Goal: Navigation & Orientation: Find specific page/section

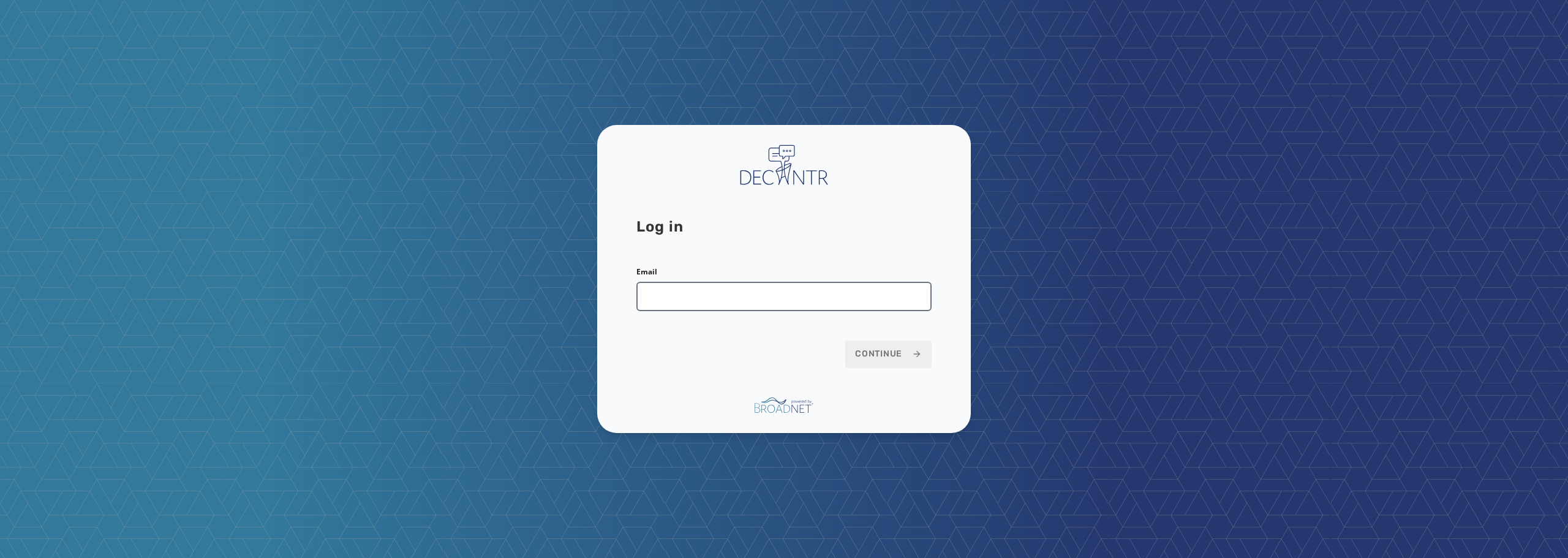
click at [742, 296] on input "Email" at bounding box center [784, 296] width 295 height 30
click at [781, 249] on div "Log in Email Continue" at bounding box center [784, 278] width 373 height 308
click at [741, 304] on input "Email" at bounding box center [784, 296] width 295 height 30
type input "**********"
click at [919, 345] on button "Continue" at bounding box center [888, 354] width 86 height 27
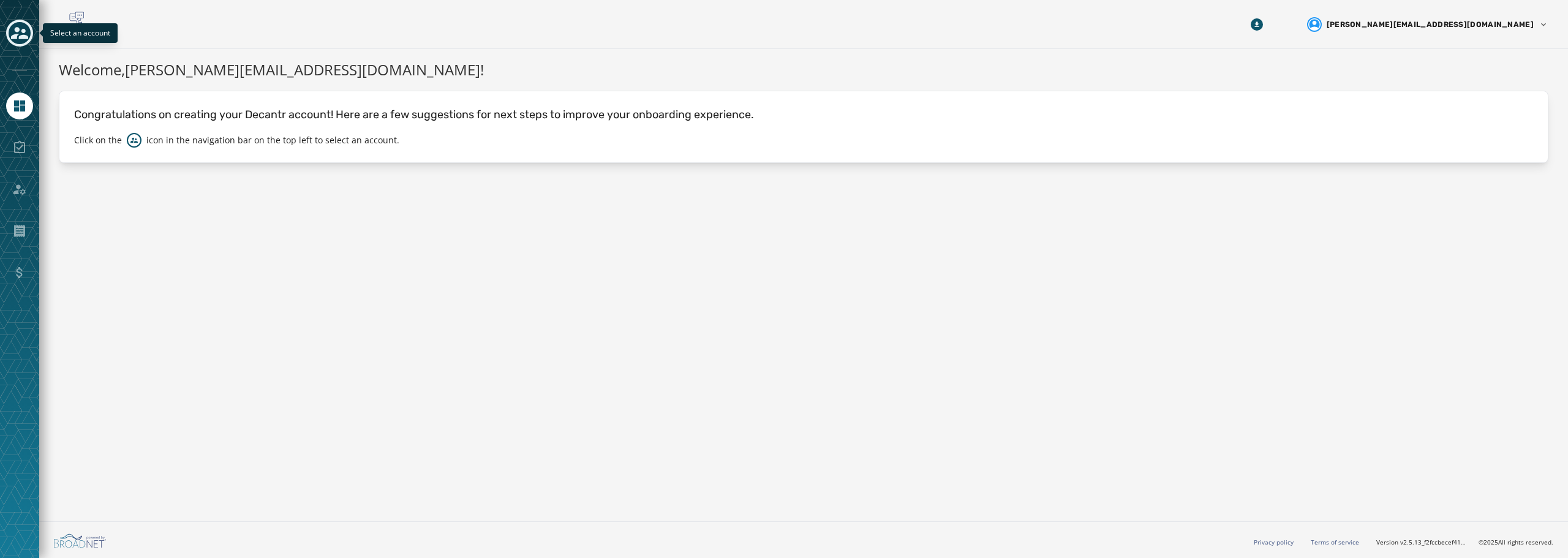
click at [22, 30] on icon "Toggle account select drawer" at bounding box center [19, 33] width 17 height 17
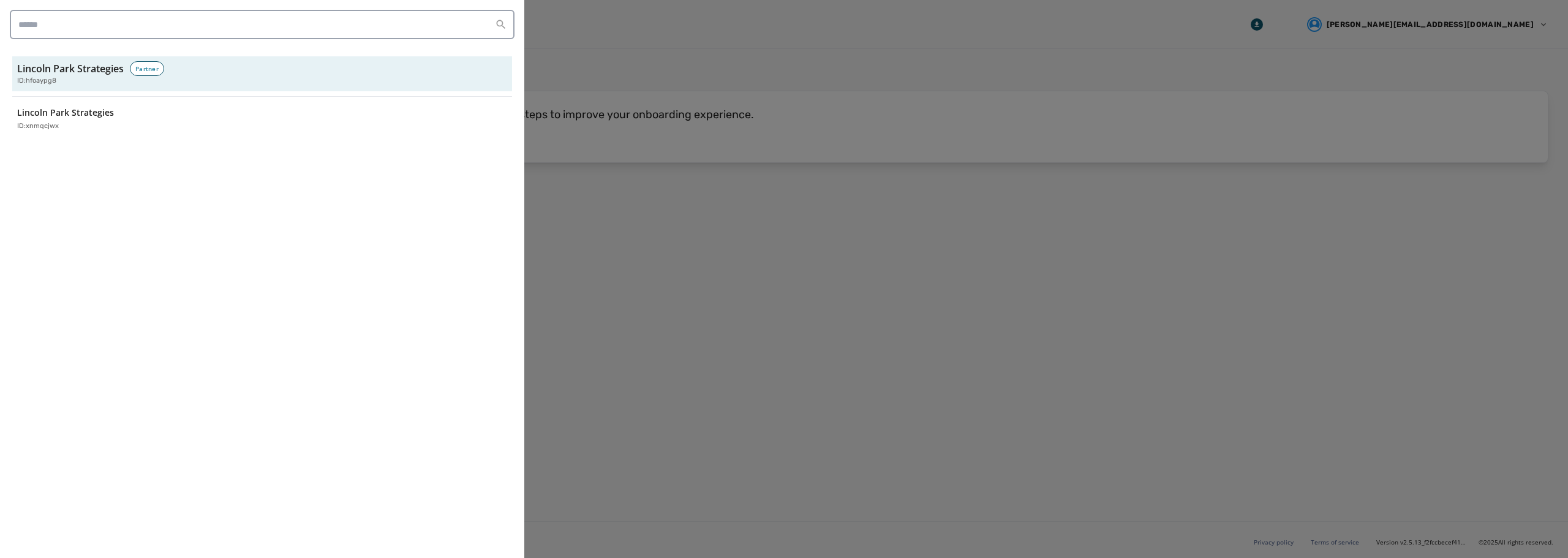
click at [576, 76] on div at bounding box center [784, 279] width 1568 height 558
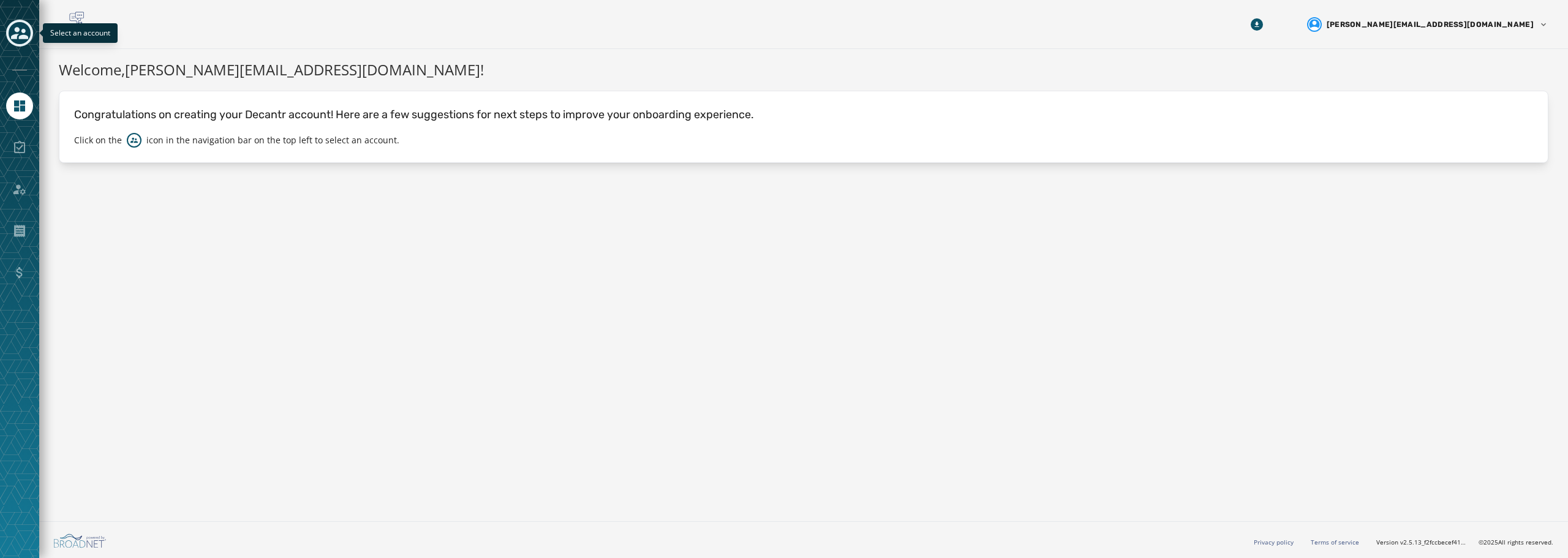
click at [20, 28] on icon "Toggle account select drawer" at bounding box center [19, 33] width 17 height 17
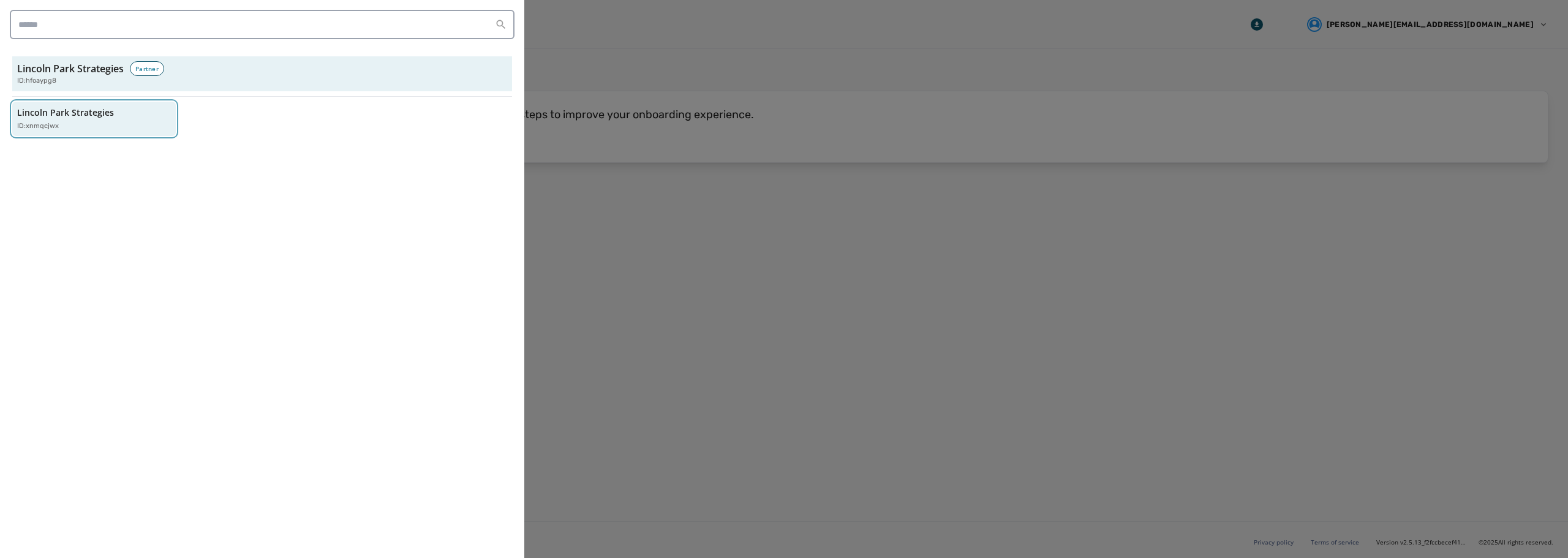
click at [90, 116] on p "Lincoln Park Strategies" at bounding box center [66, 112] width 97 height 12
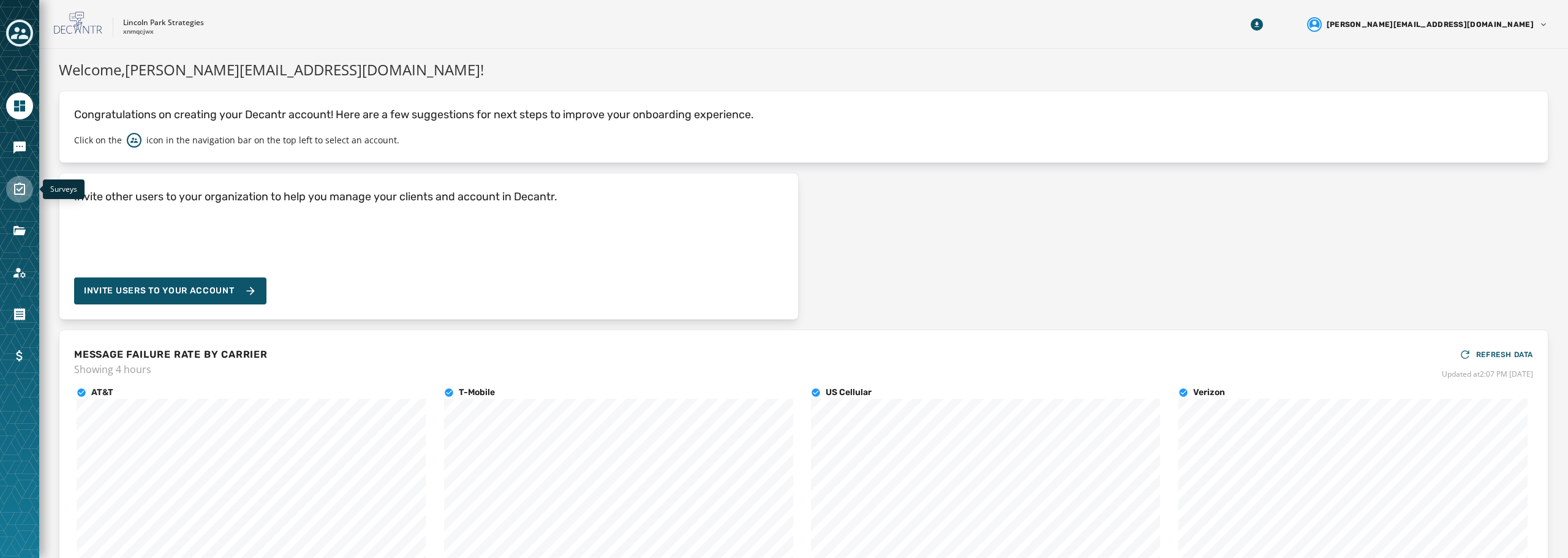
click at [24, 194] on icon "Navigate to Surveys" at bounding box center [19, 188] width 11 height 12
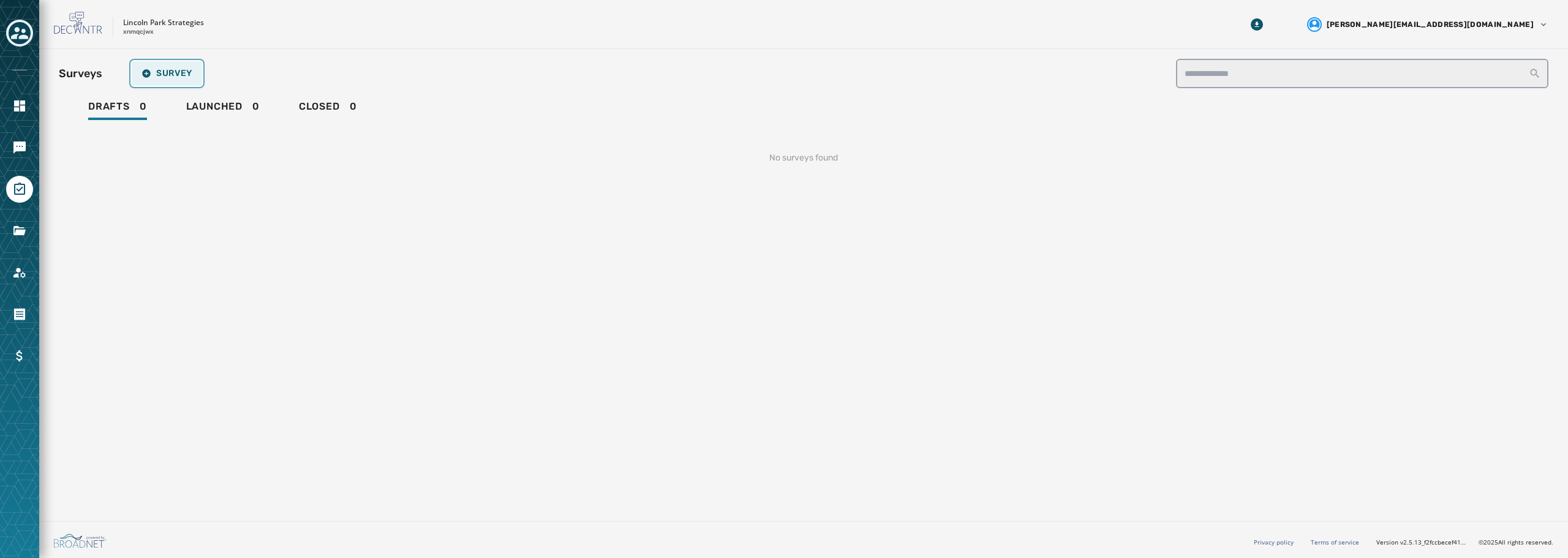
click at [151, 76] on span "Survey" at bounding box center [166, 74] width 51 height 10
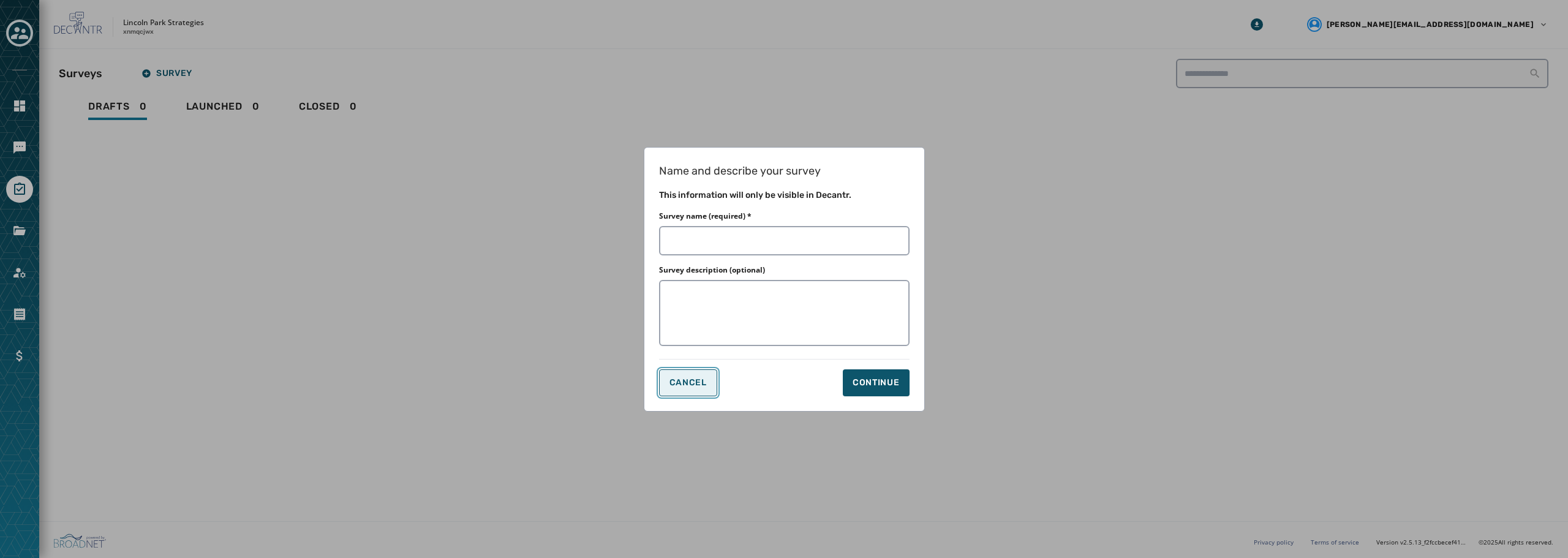
click at [700, 384] on span "Cancel" at bounding box center [688, 383] width 37 height 10
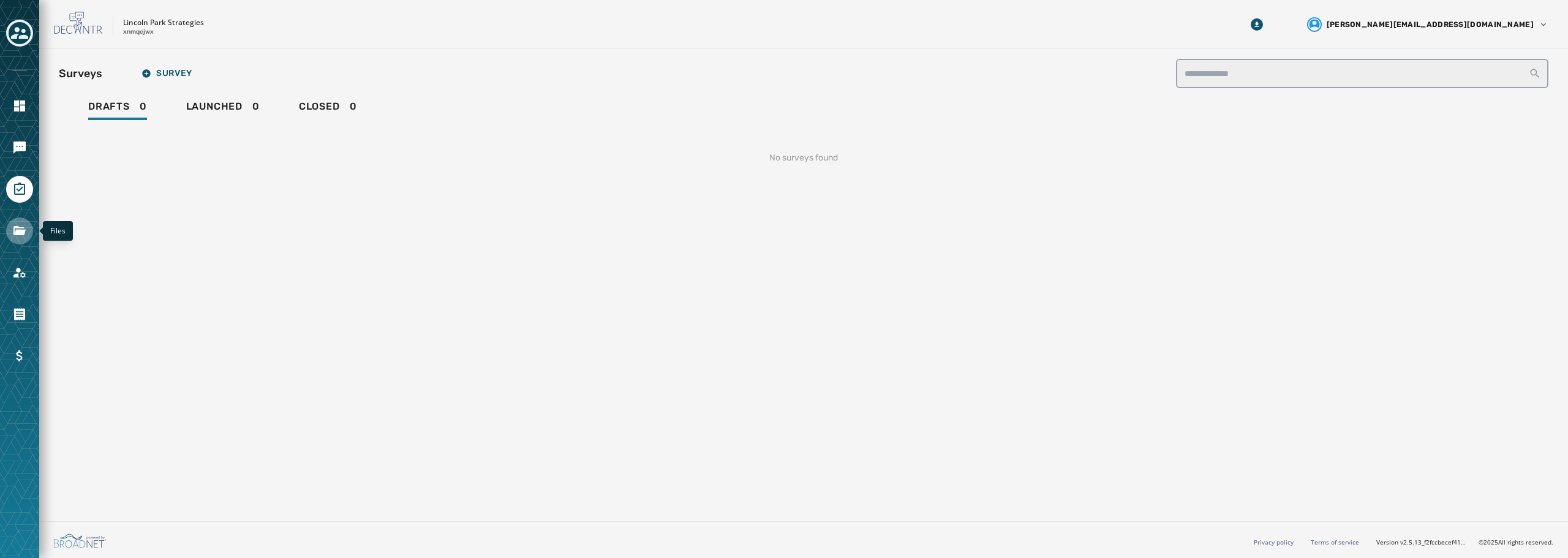
click at [24, 230] on icon "Navigate to Files" at bounding box center [19, 231] width 12 height 9
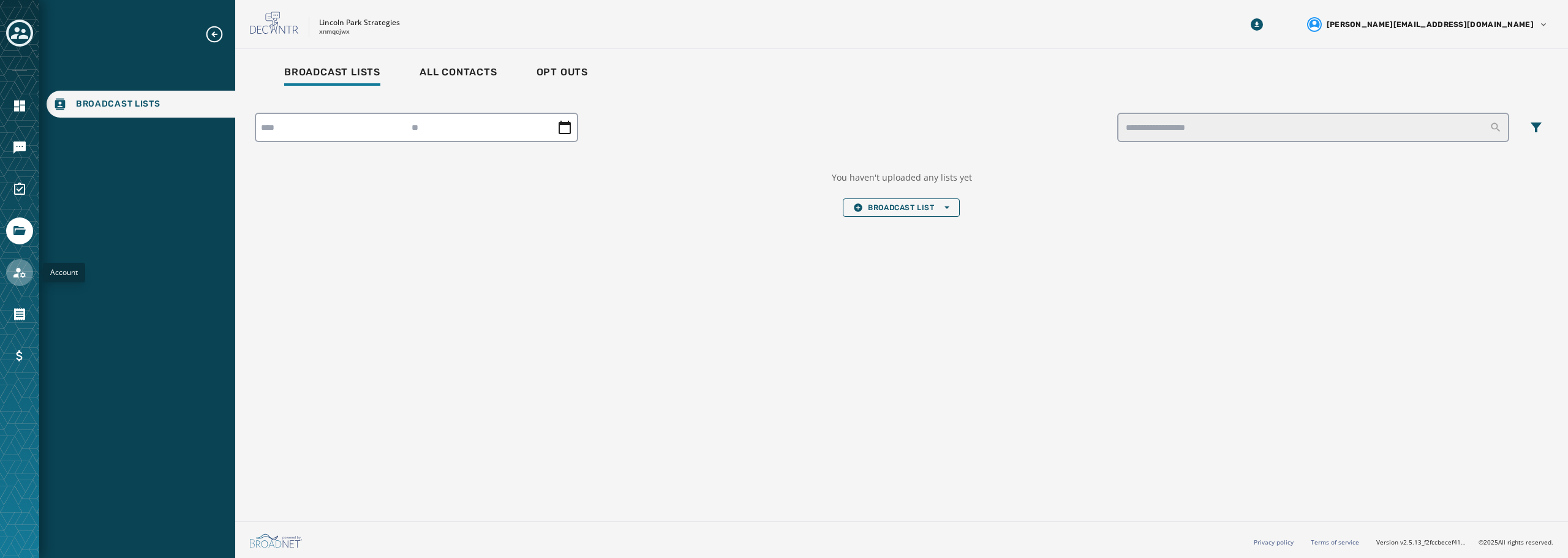
click at [22, 273] on icon "Navigate to Account" at bounding box center [19, 273] width 12 height 10
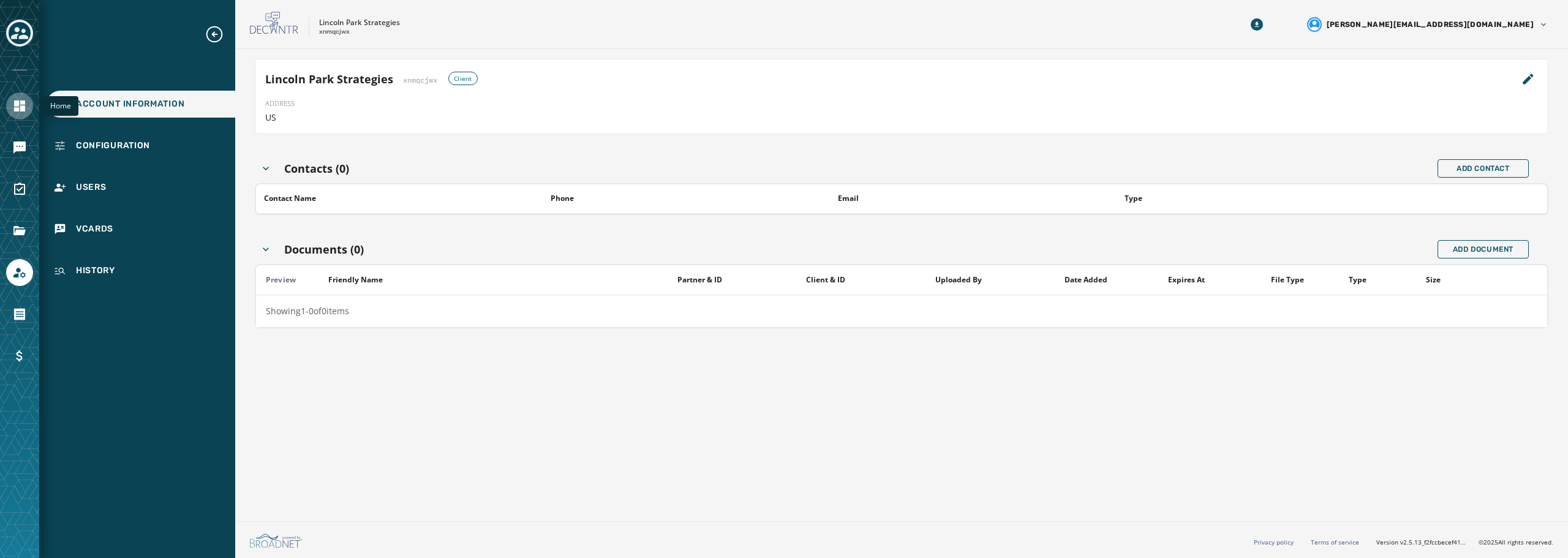
click at [17, 112] on icon "Navigate to Home" at bounding box center [19, 106] width 14 height 14
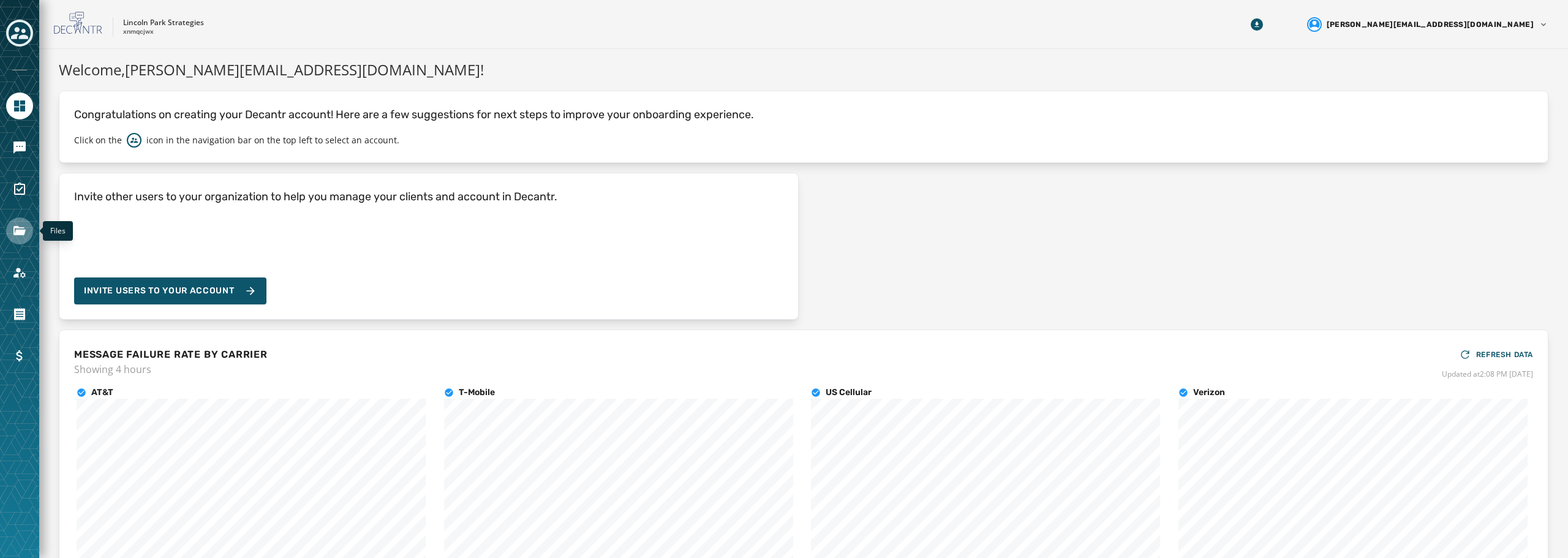
drag, startPoint x: 14, startPoint y: 229, endPoint x: 35, endPoint y: 241, distance: 24.2
click at [14, 231] on icon "Navigate to Files" at bounding box center [19, 231] width 14 height 14
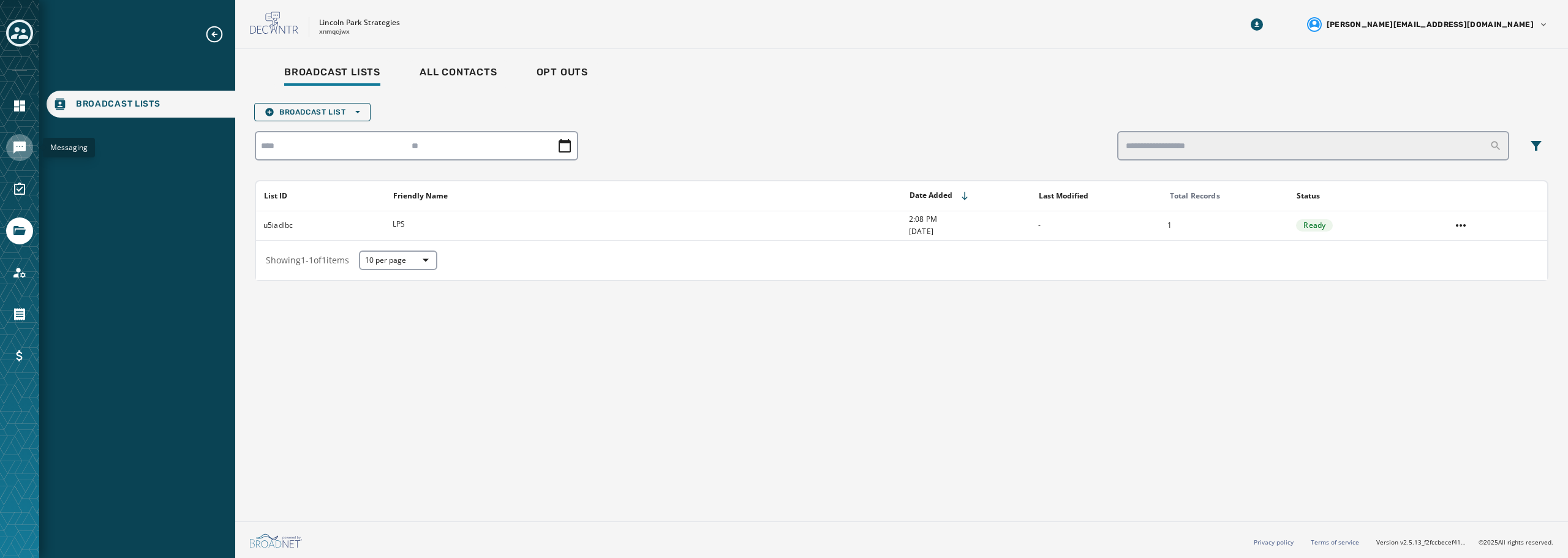
click at [22, 152] on icon "Navigate to Messaging" at bounding box center [19, 148] width 14 height 14
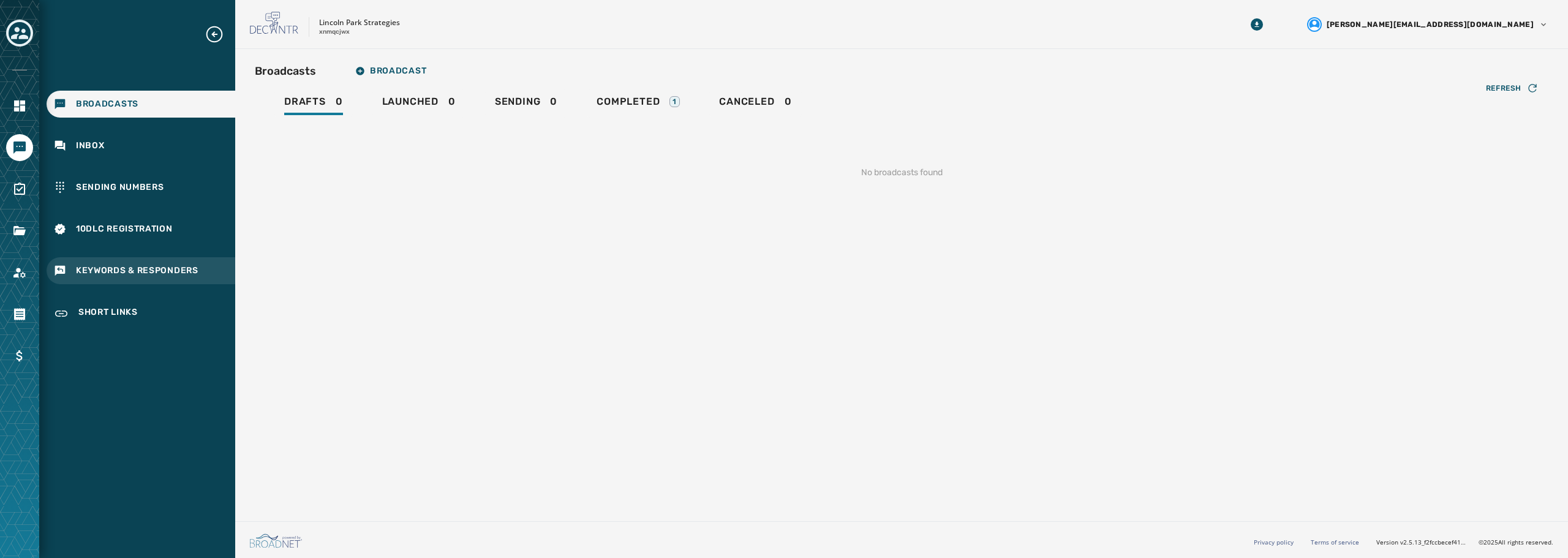
click at [144, 271] on span "Keywords & Responders" at bounding box center [137, 270] width 122 height 12
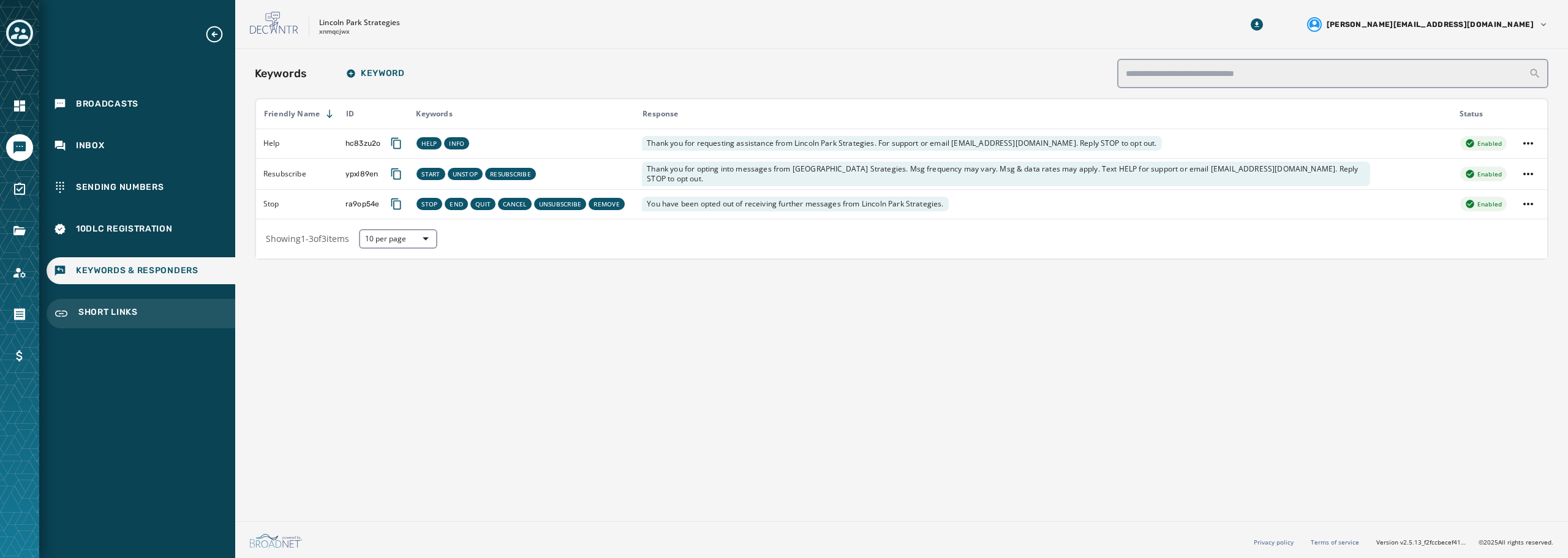
click at [117, 311] on span "Short Links" at bounding box center [108, 314] width 59 height 14
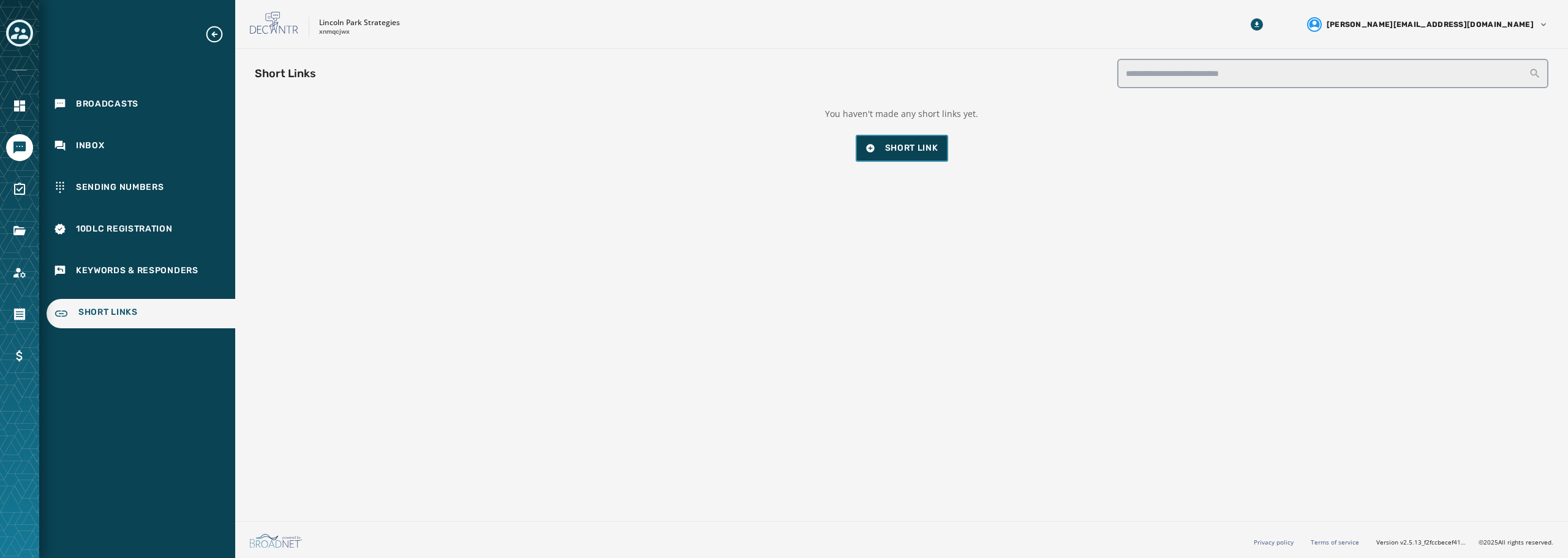
click at [882, 147] on span "Short Link" at bounding box center [901, 148] width 73 height 12
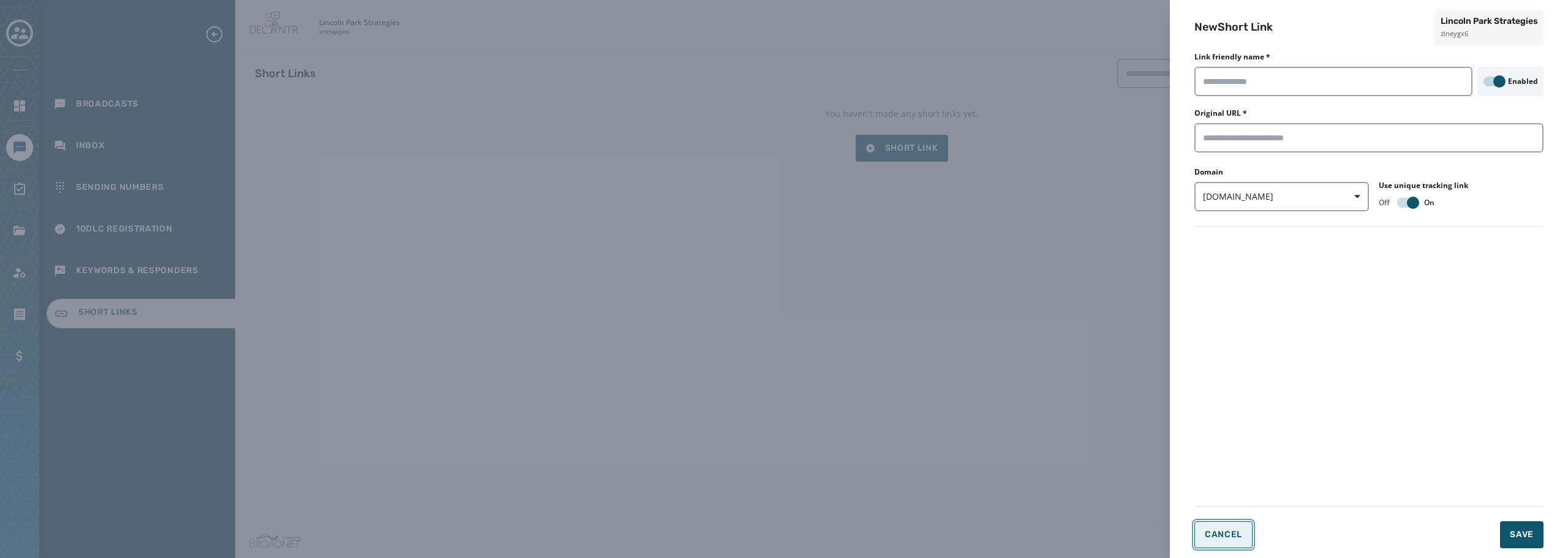
click at [1237, 534] on span "Cancel" at bounding box center [1224, 535] width 37 height 10
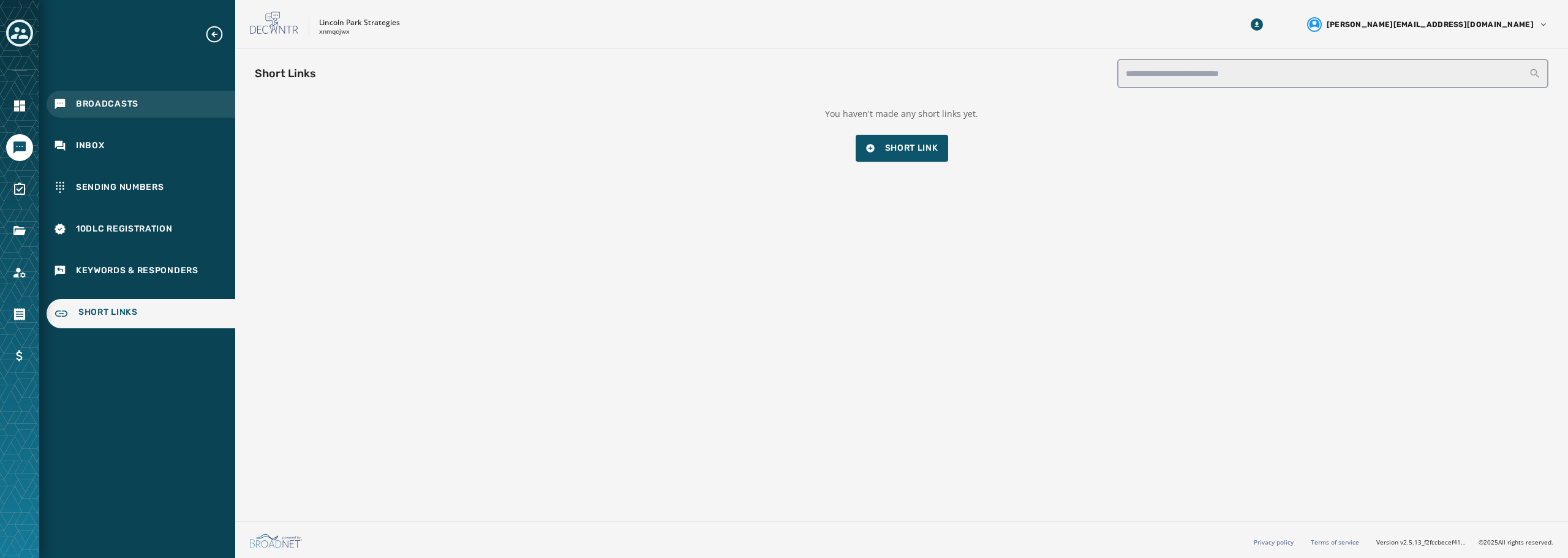
click at [115, 105] on span "Broadcasts" at bounding box center [107, 104] width 63 height 12
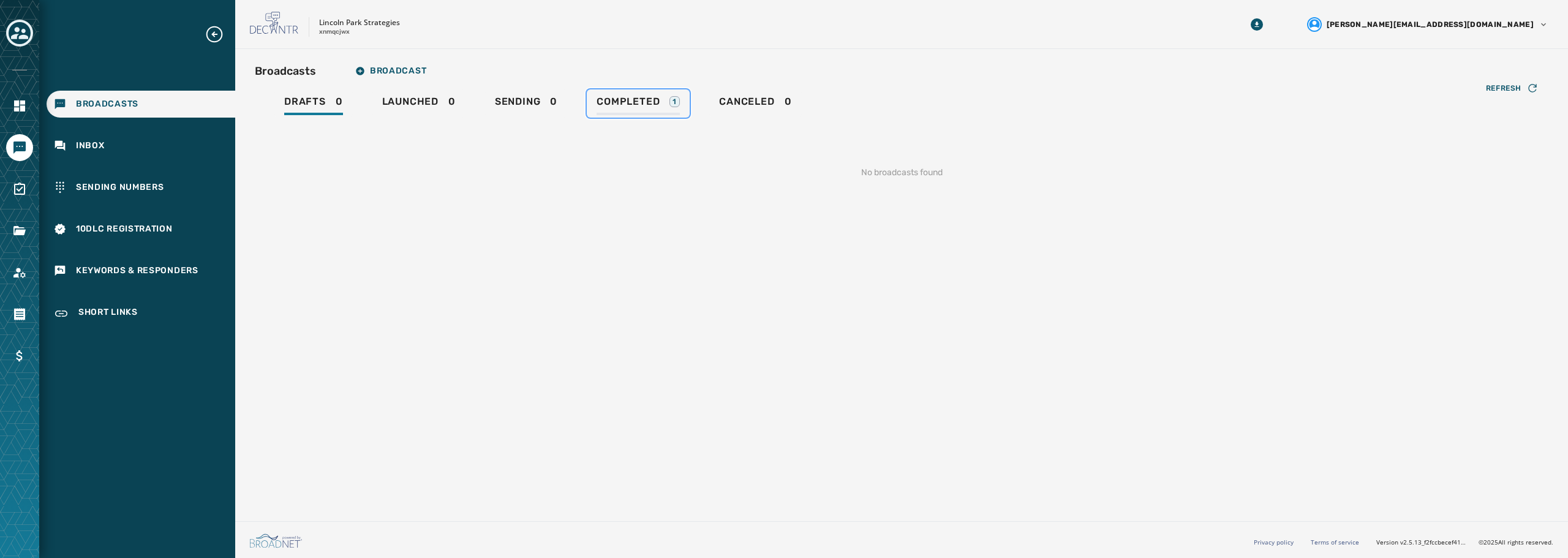
drag, startPoint x: 643, startPoint y: 100, endPoint x: 675, endPoint y: 115, distance: 35.3
click at [645, 100] on span "Completed" at bounding box center [628, 102] width 63 height 12
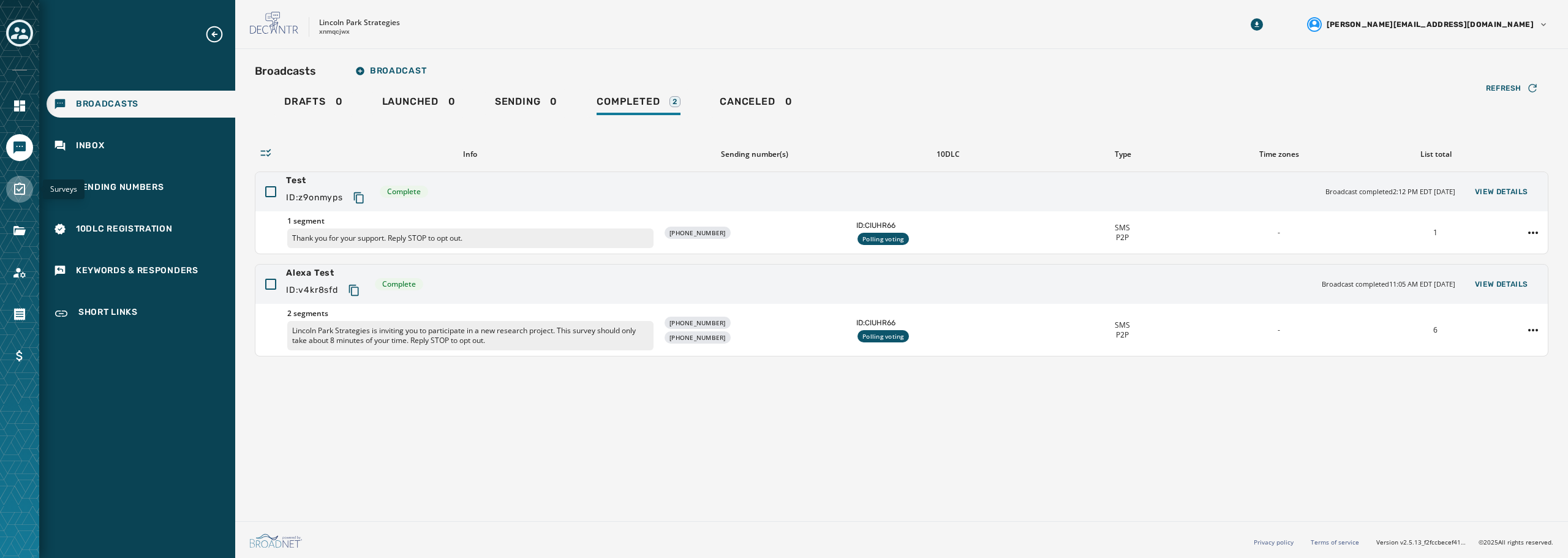
click at [24, 192] on icon "Navigate to Surveys" at bounding box center [19, 188] width 11 height 12
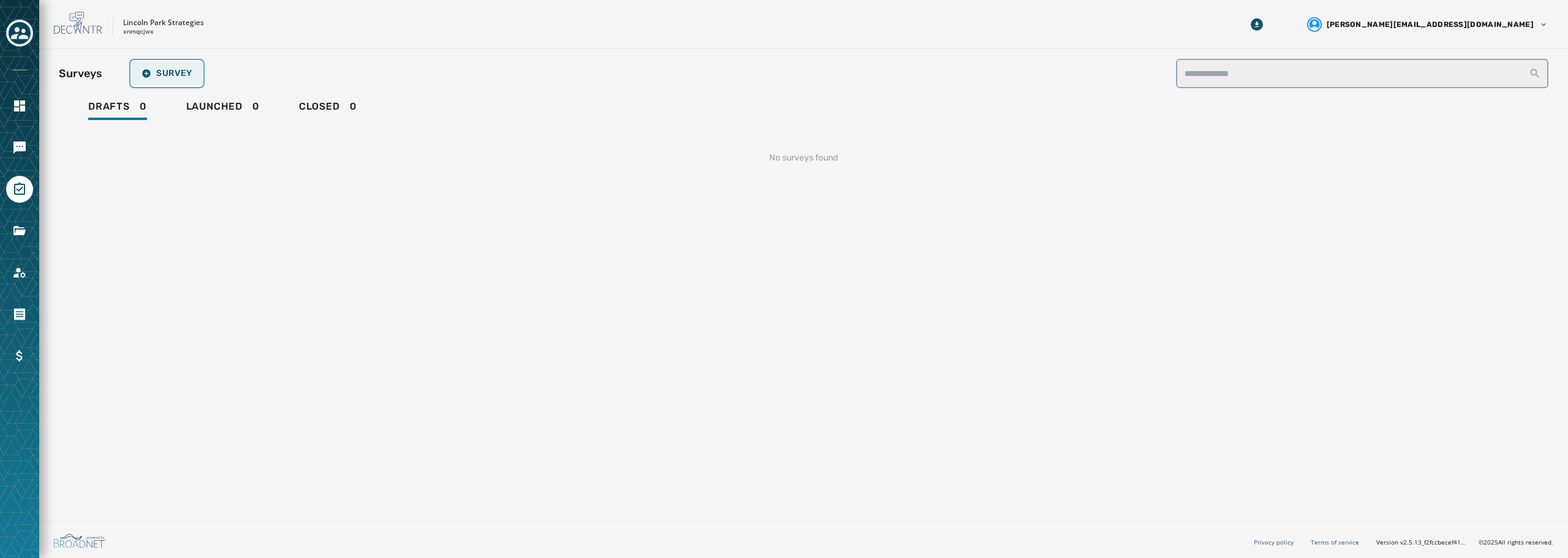
click at [175, 66] on button "Survey" at bounding box center [167, 74] width 71 height 25
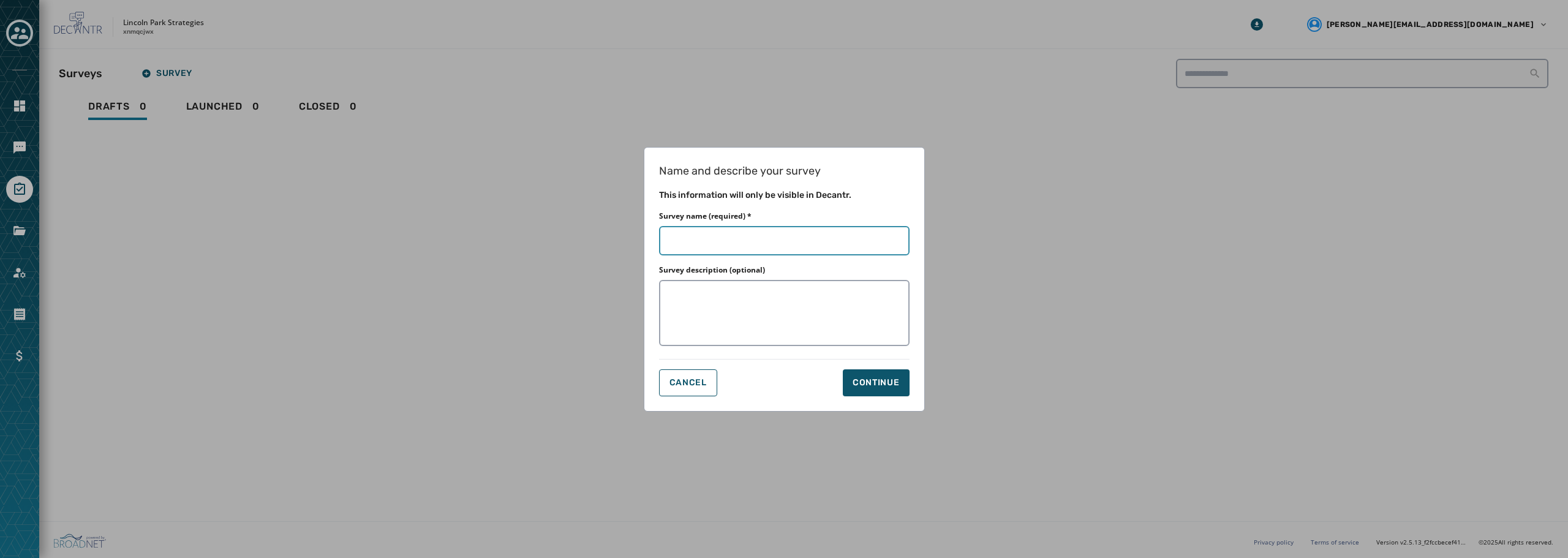
click at [714, 237] on input "Survey name (required) *" at bounding box center [784, 241] width 251 height 30
type input "*"
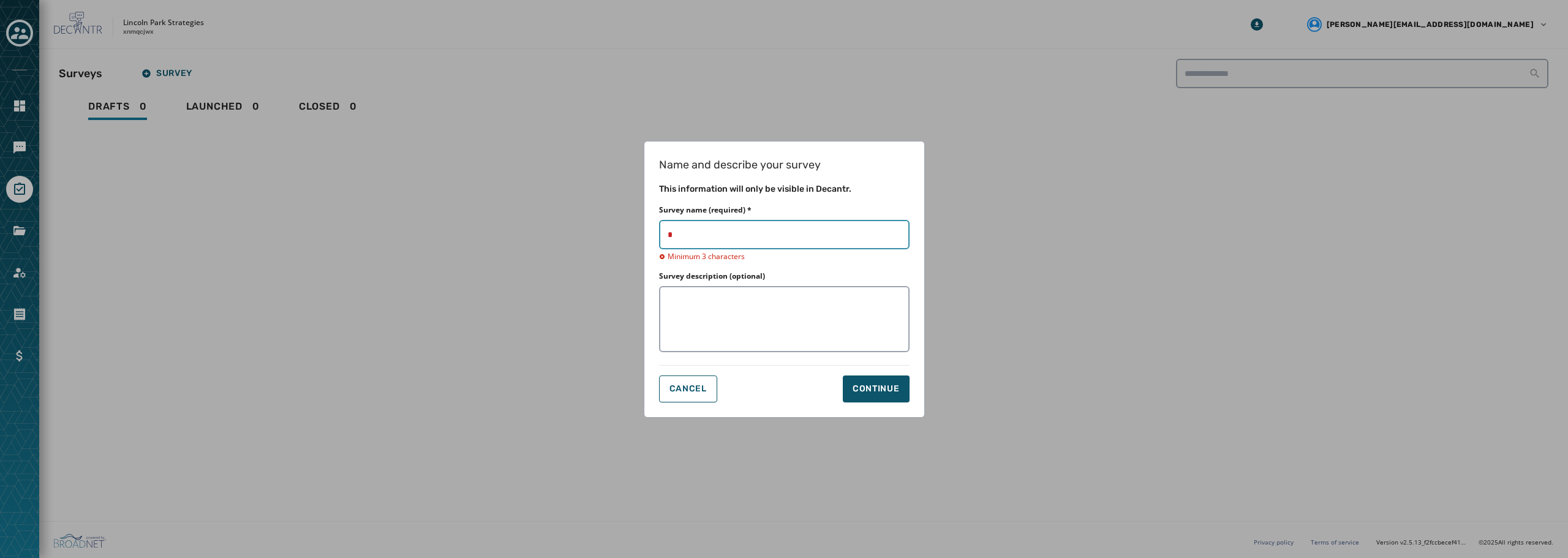
type input "**"
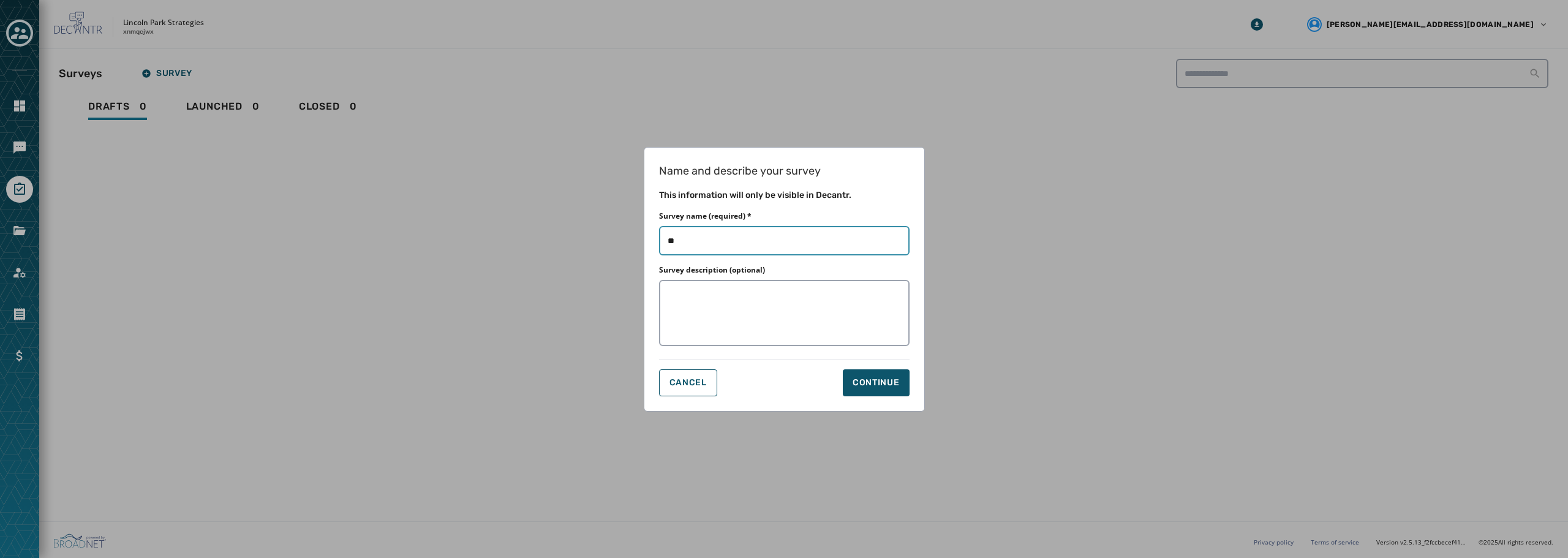
type input "***"
type input "****"
type input "*****"
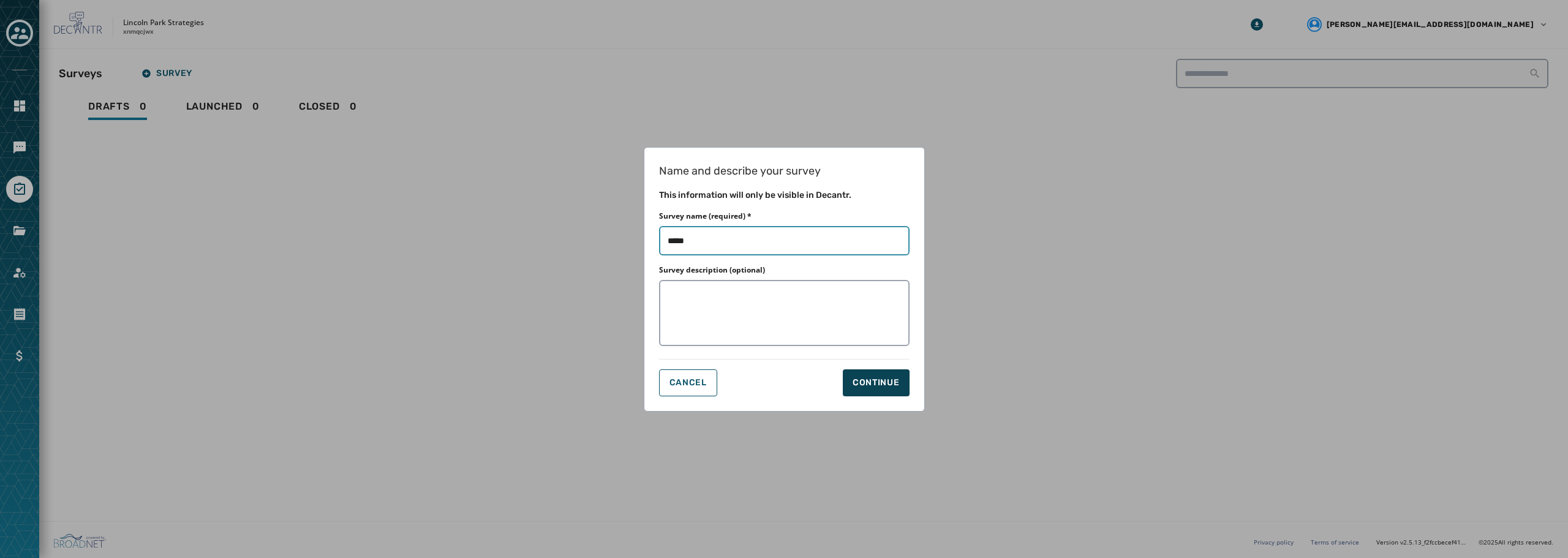
type input "*****"
click at [865, 378] on div "Continue" at bounding box center [876, 383] width 47 height 12
type input "*****"
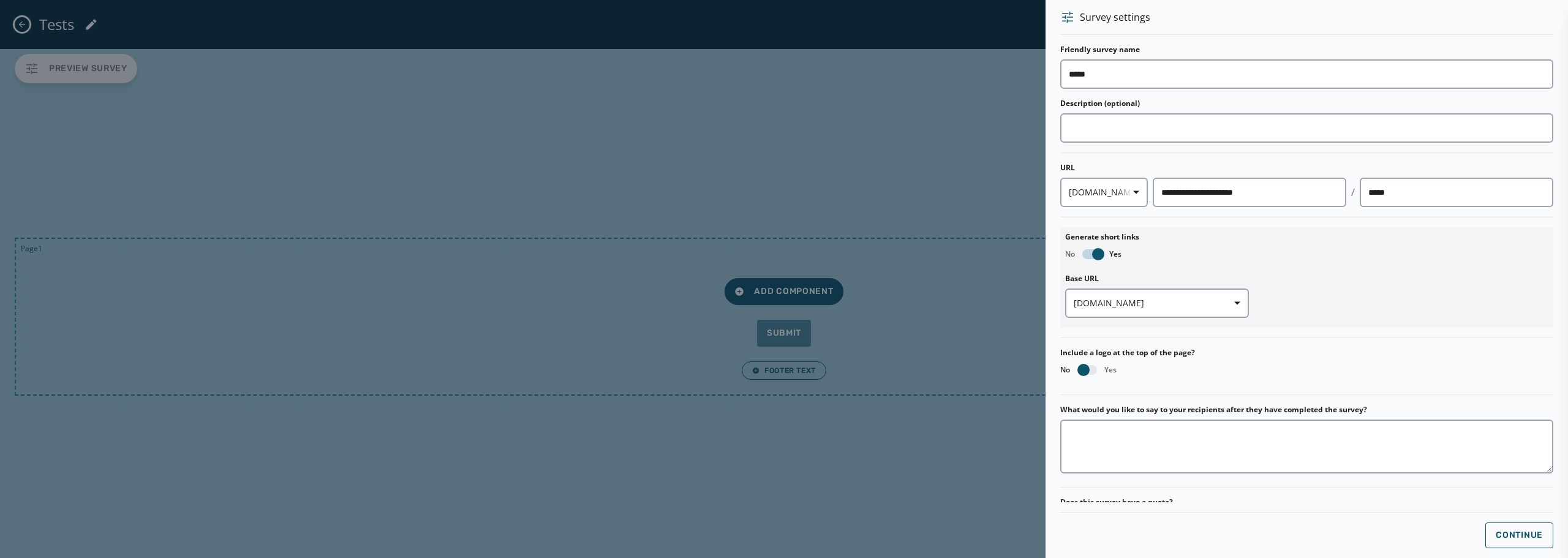
drag, startPoint x: 186, startPoint y: 37, endPoint x: 166, endPoint y: 47, distance: 22.4
click at [185, 37] on div at bounding box center [784, 279] width 1568 height 558
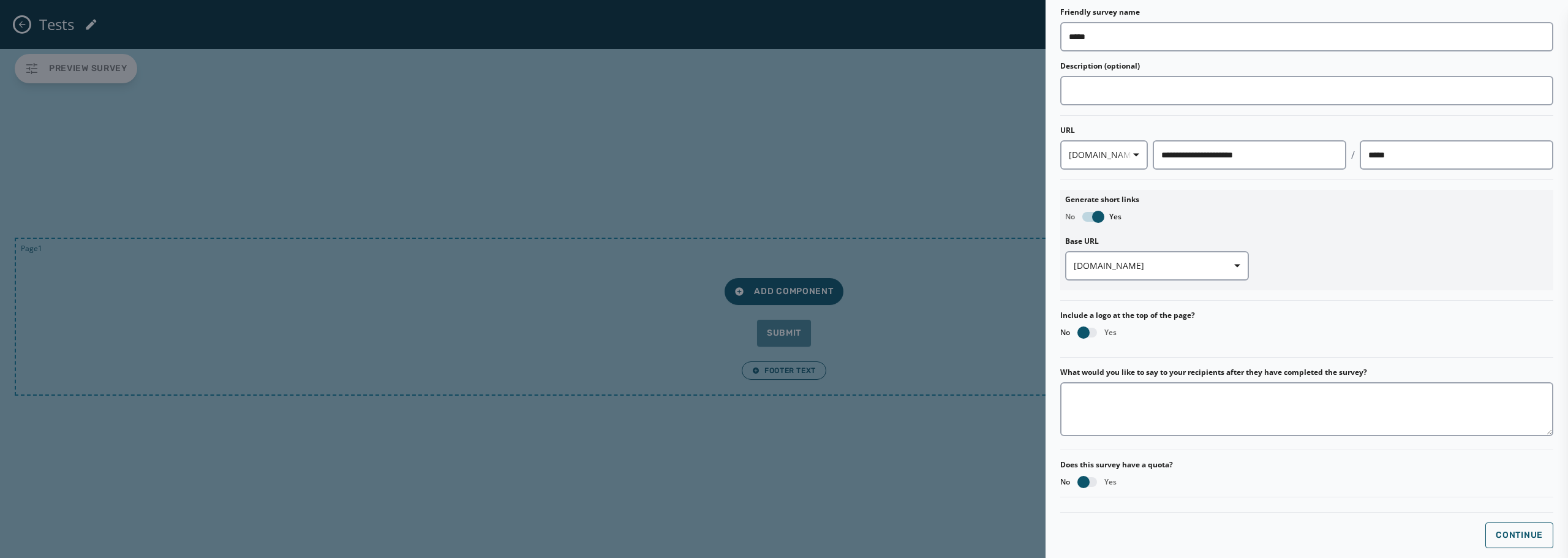
scroll to position [69, 0]
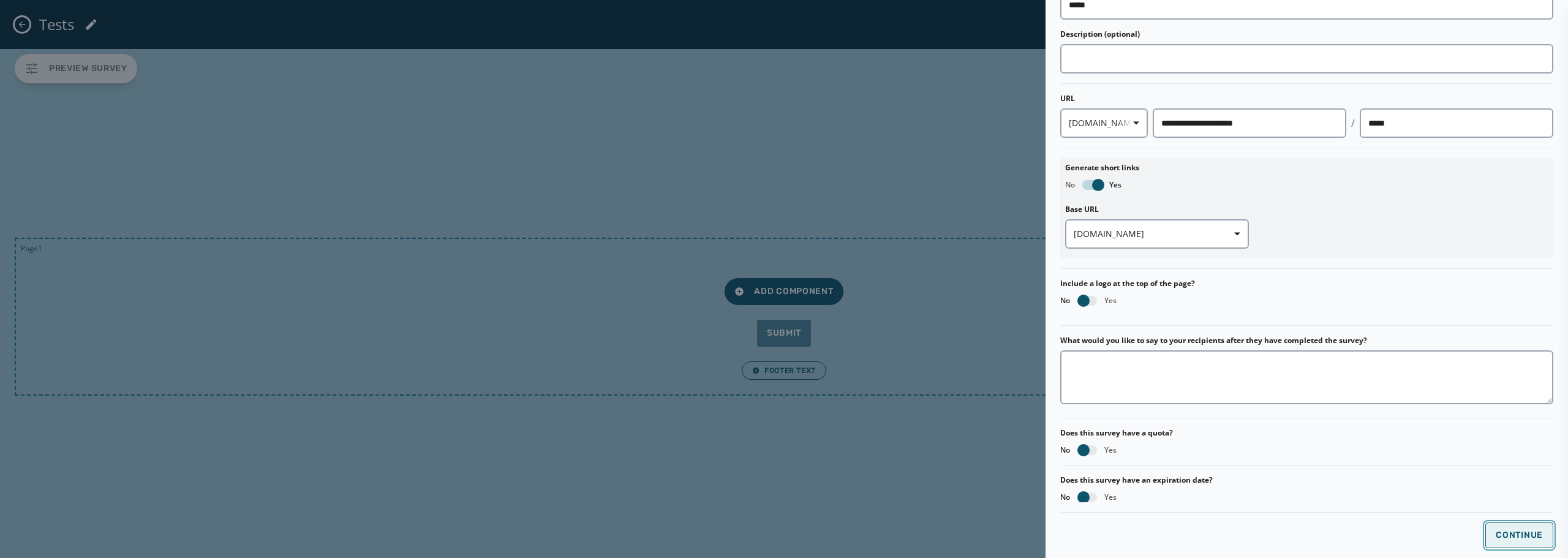
drag, startPoint x: 1511, startPoint y: 541, endPoint x: 1355, endPoint y: 514, distance: 158.3
click at [1511, 540] on button "Continue" at bounding box center [1519, 536] width 68 height 26
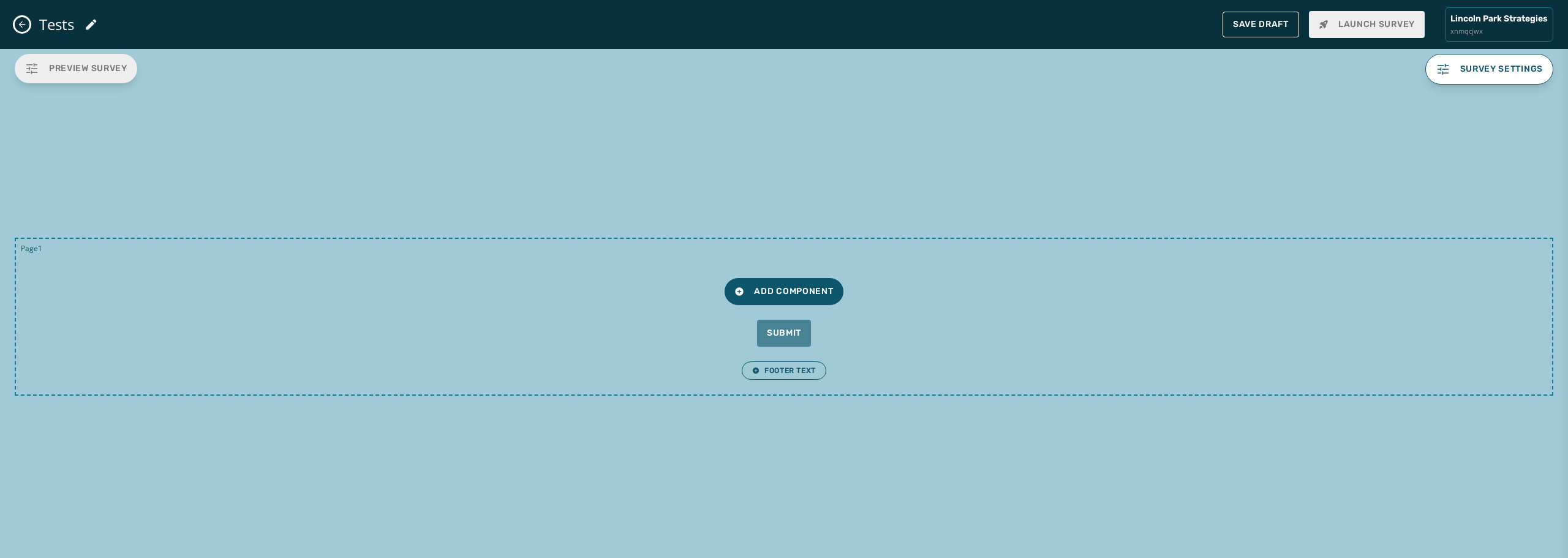
click at [22, 22] on icon "Close admin drawer" at bounding box center [22, 25] width 6 height 6
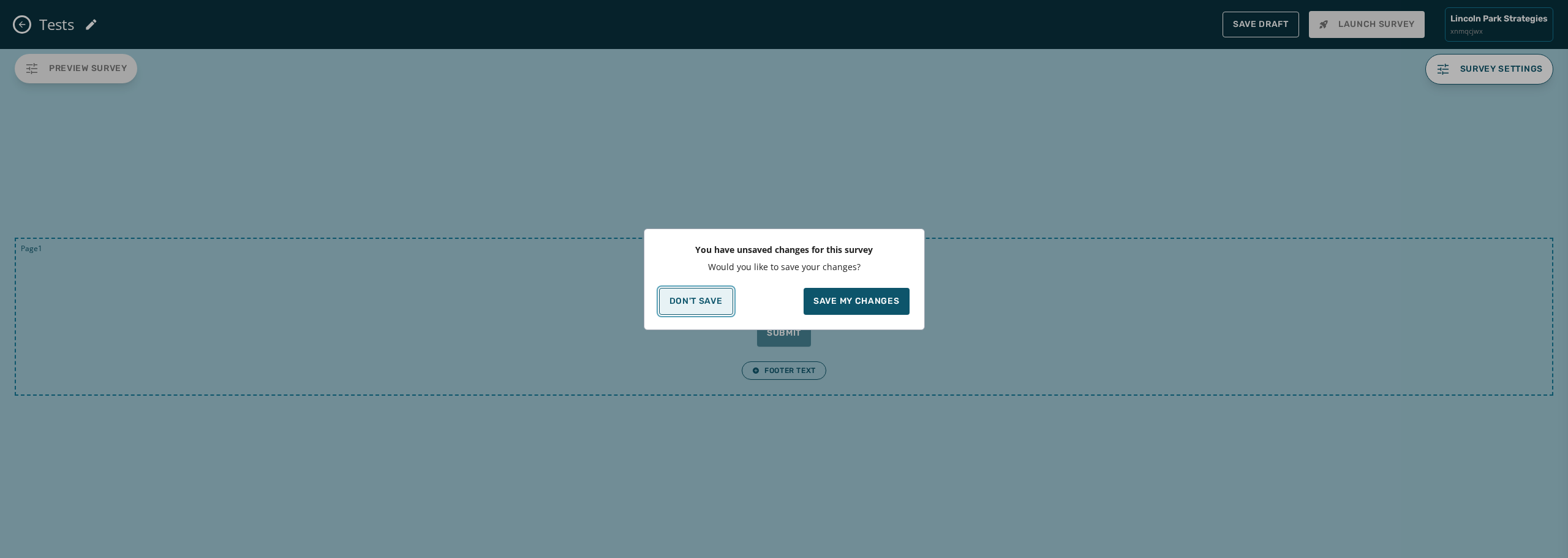
drag, startPoint x: 711, startPoint y: 305, endPoint x: 729, endPoint y: 319, distance: 22.8
click at [711, 306] on p "Don't Save" at bounding box center [696, 301] width 53 height 10
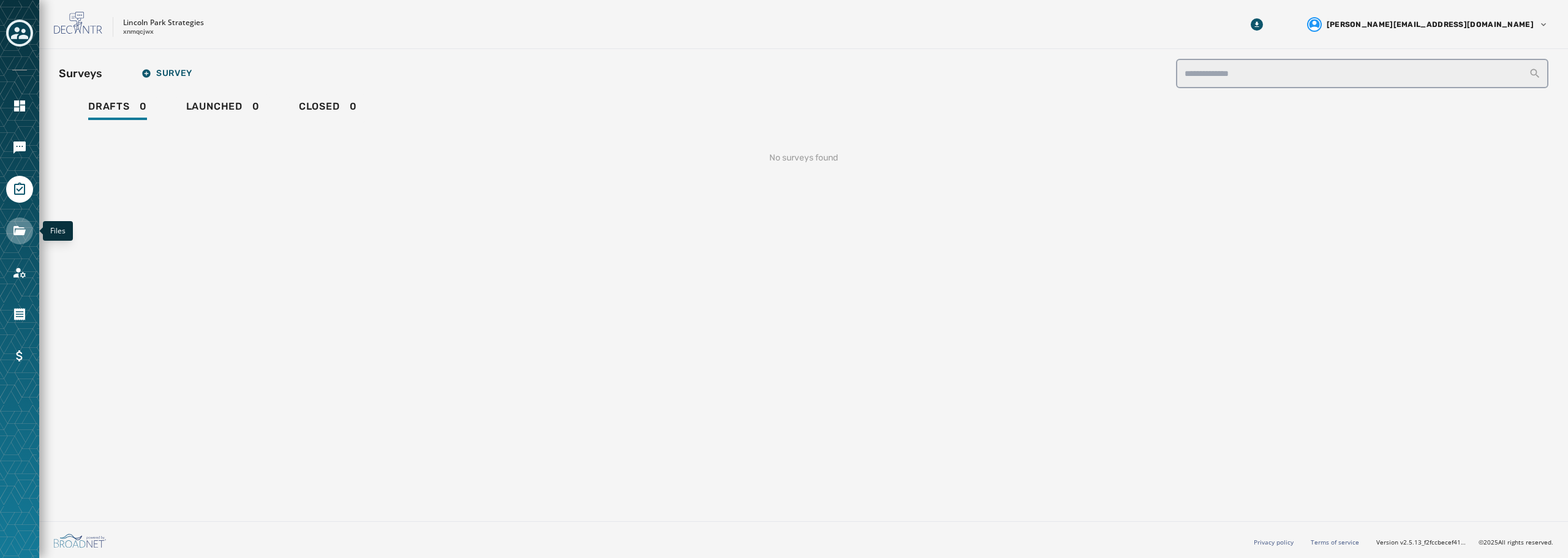
click at [18, 234] on icon "Navigate to Files" at bounding box center [19, 231] width 12 height 9
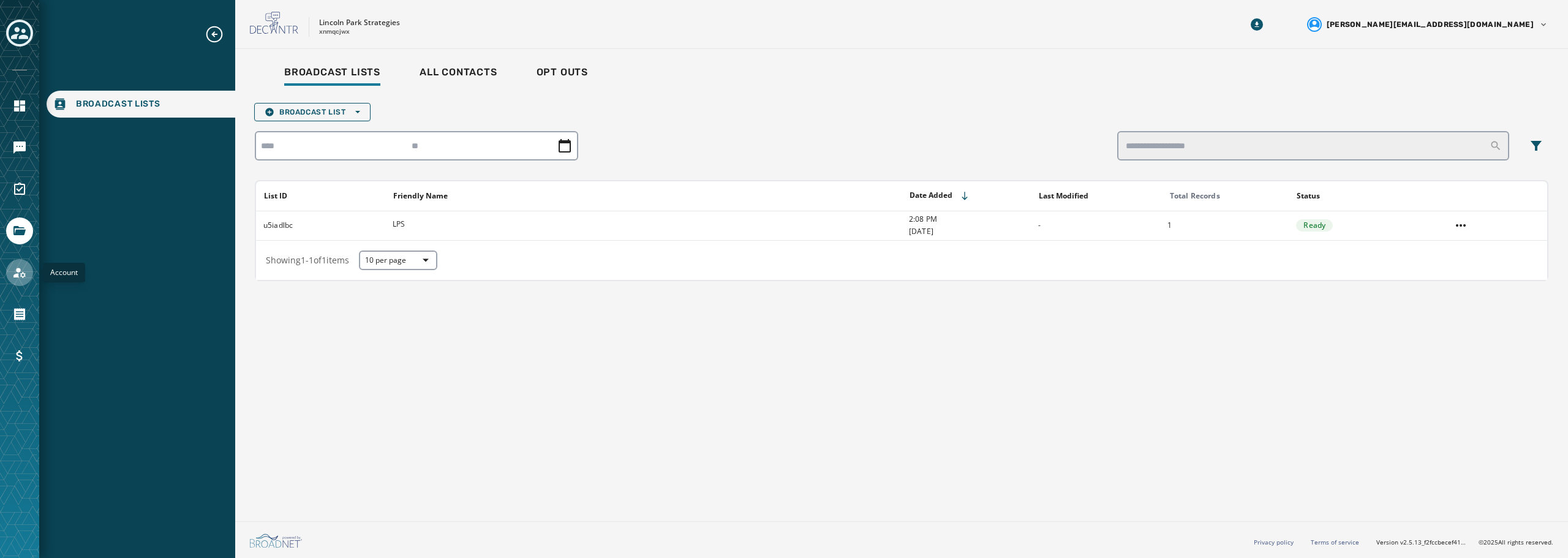
click at [22, 277] on icon "Navigate to Account" at bounding box center [19, 273] width 12 height 10
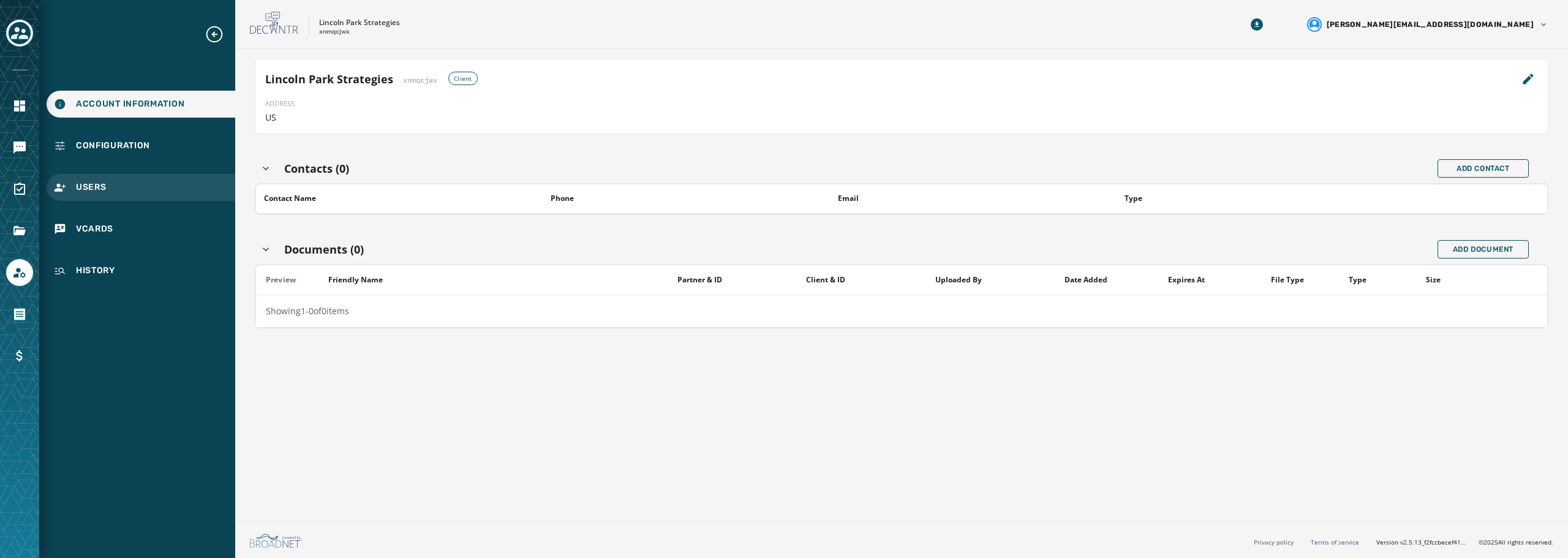
click at [79, 188] on span "Users" at bounding box center [91, 187] width 30 height 12
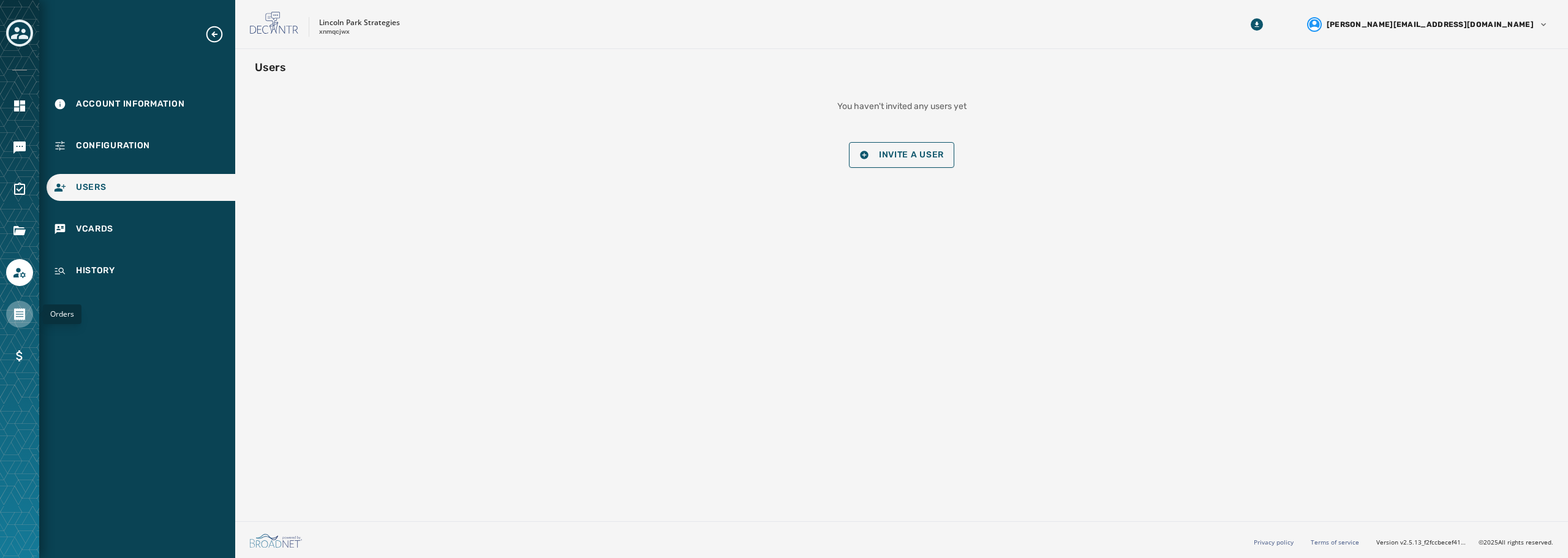
click at [24, 312] on icon "Navigate to Orders" at bounding box center [19, 314] width 11 height 12
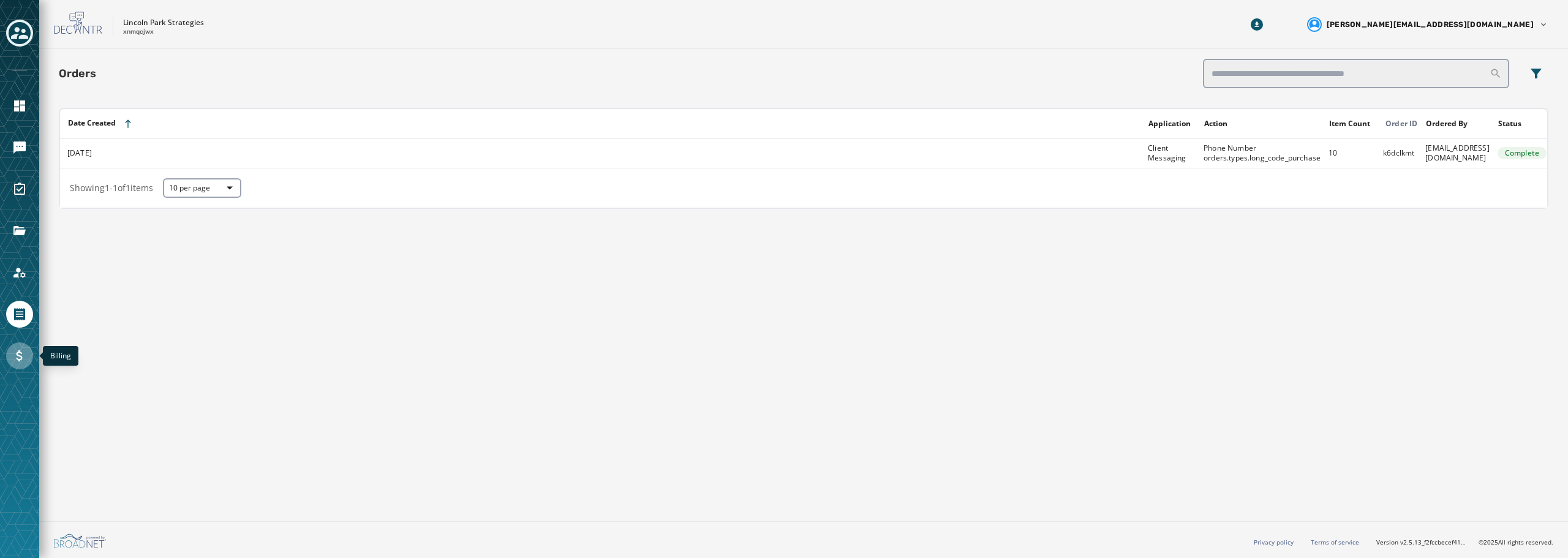
click at [21, 361] on icon "Navigate to Billing" at bounding box center [19, 356] width 14 height 14
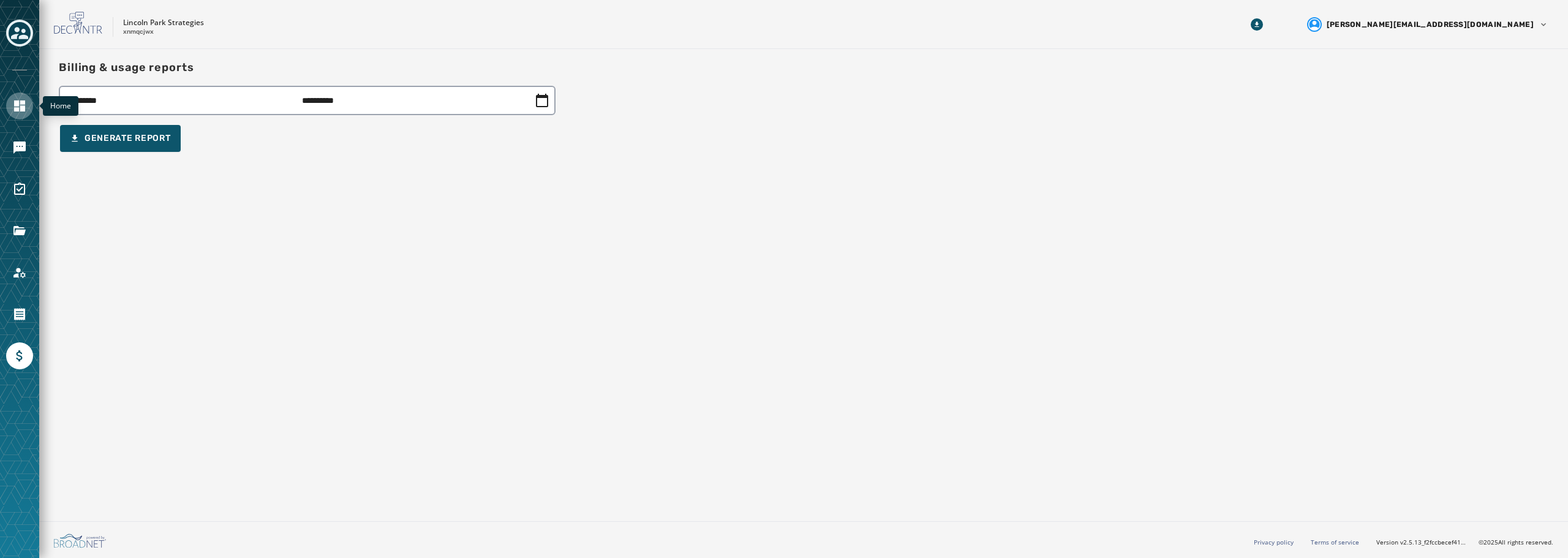
click at [25, 103] on icon "Navigate to Home" at bounding box center [19, 105] width 11 height 11
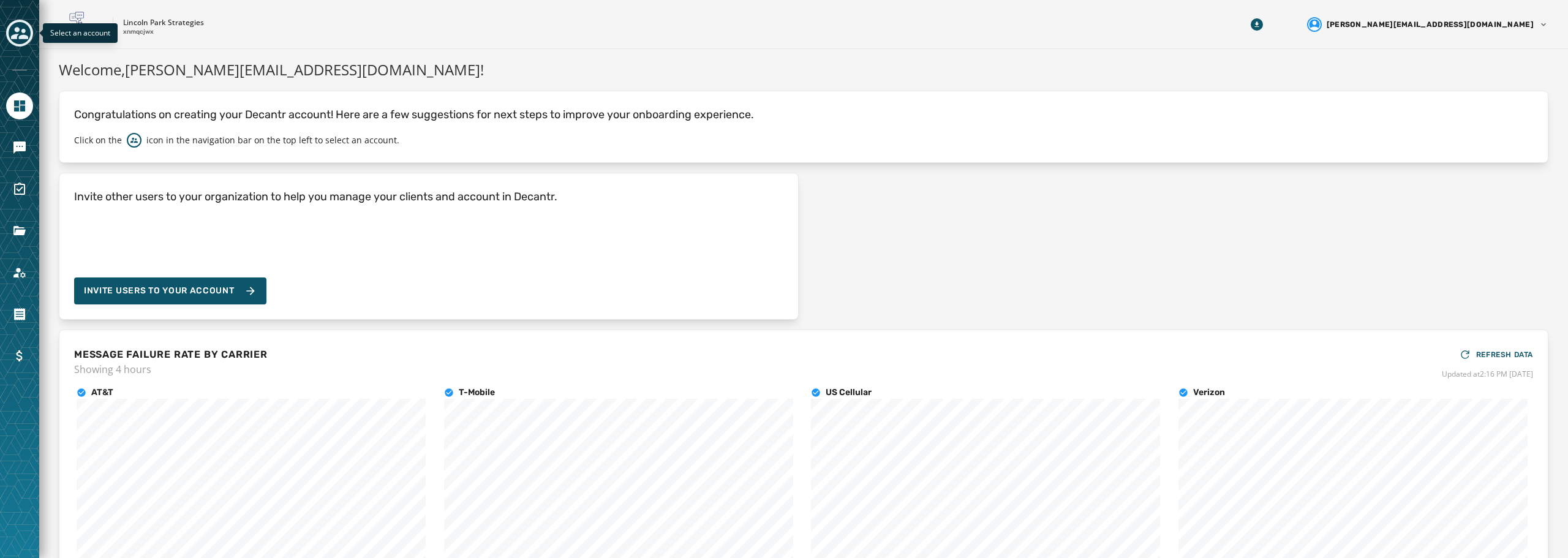
click at [24, 40] on icon "Toggle account select drawer" at bounding box center [19, 33] width 17 height 17
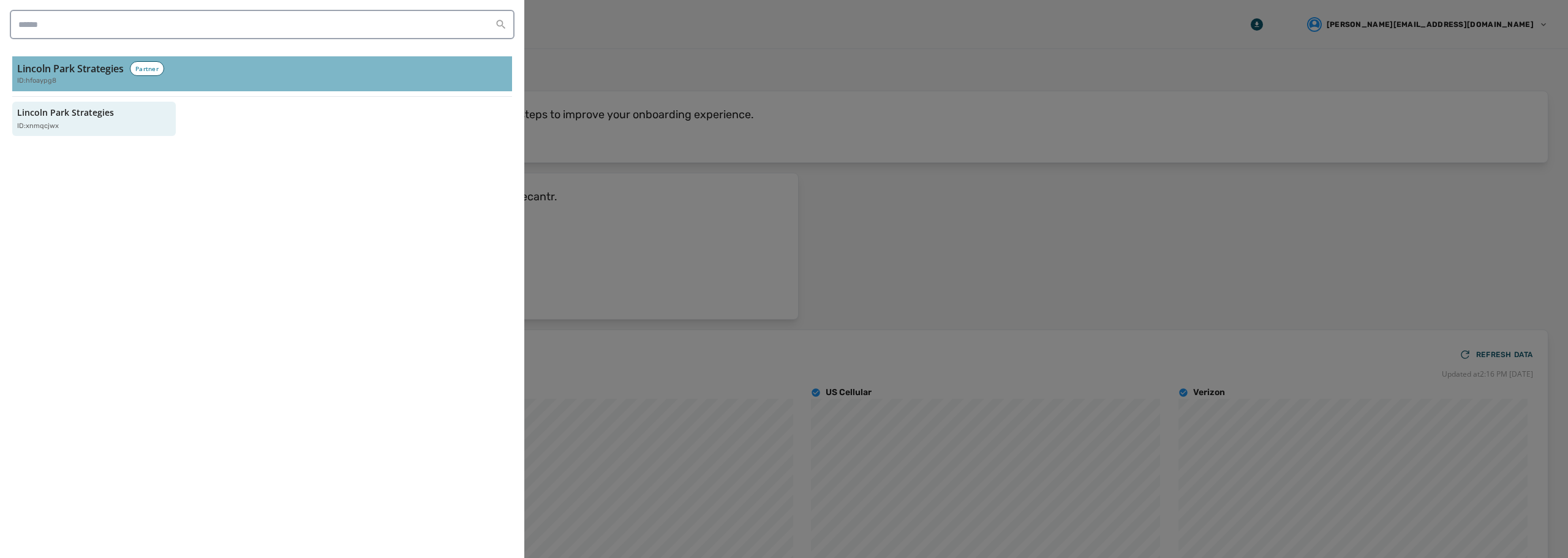
click at [87, 76] on div "ID: hfoaypg8" at bounding box center [262, 81] width 490 height 10
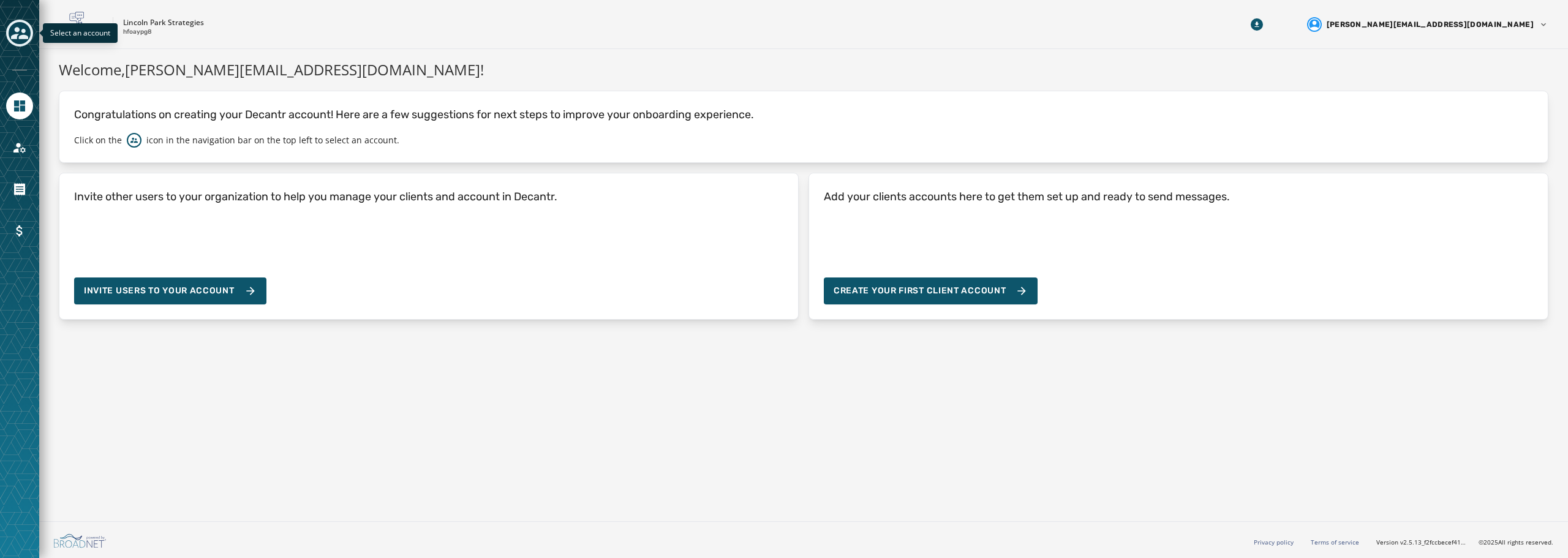
click at [19, 35] on icon "Toggle account select drawer" at bounding box center [19, 33] width 17 height 17
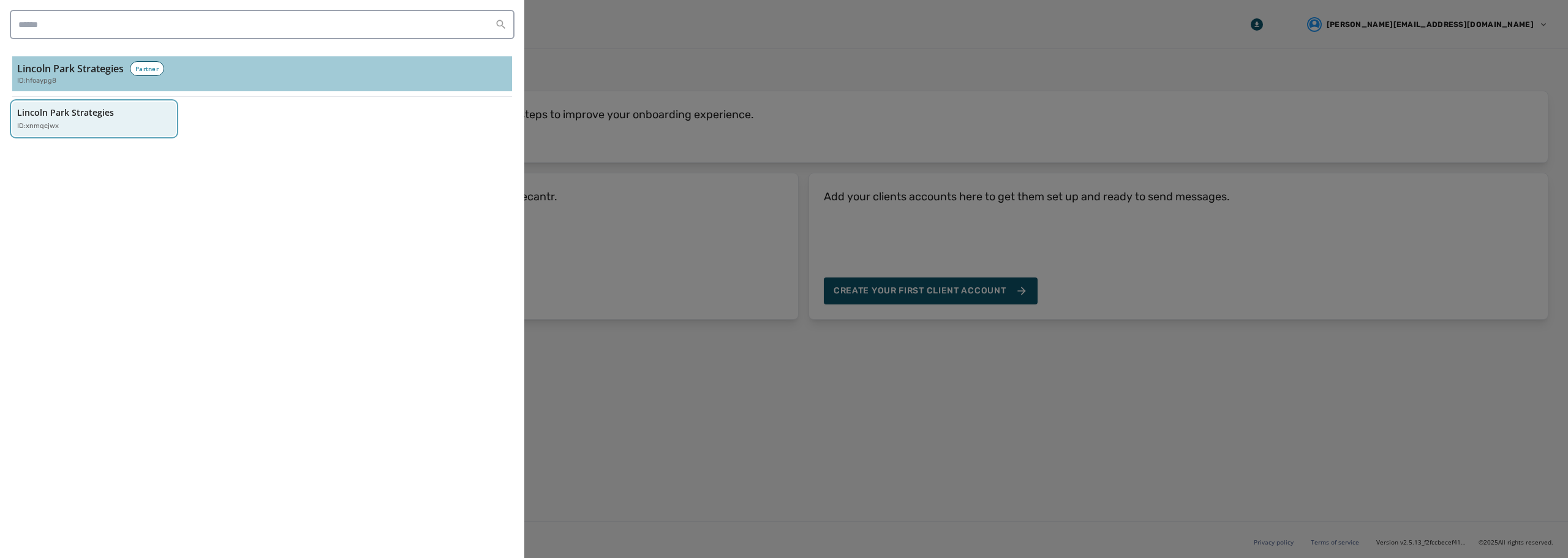
click at [55, 113] on p "Lincoln Park Strategies" at bounding box center [66, 112] width 97 height 12
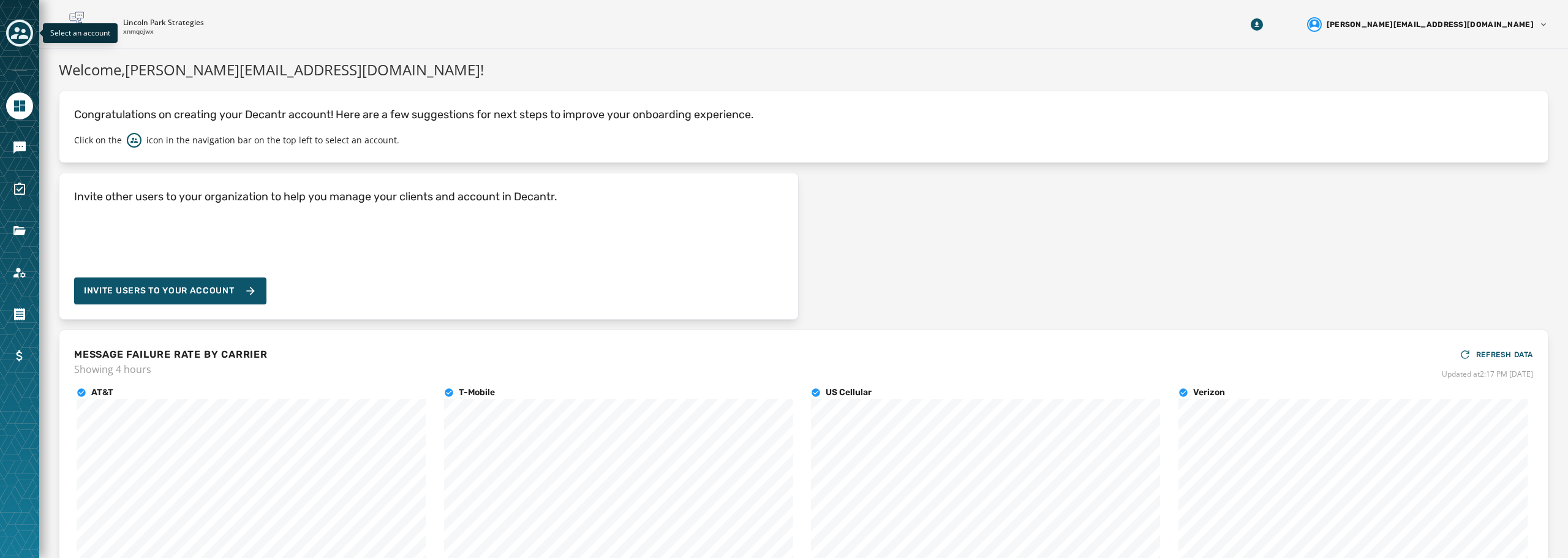
click at [24, 29] on icon "Toggle account select drawer" at bounding box center [19, 33] width 17 height 17
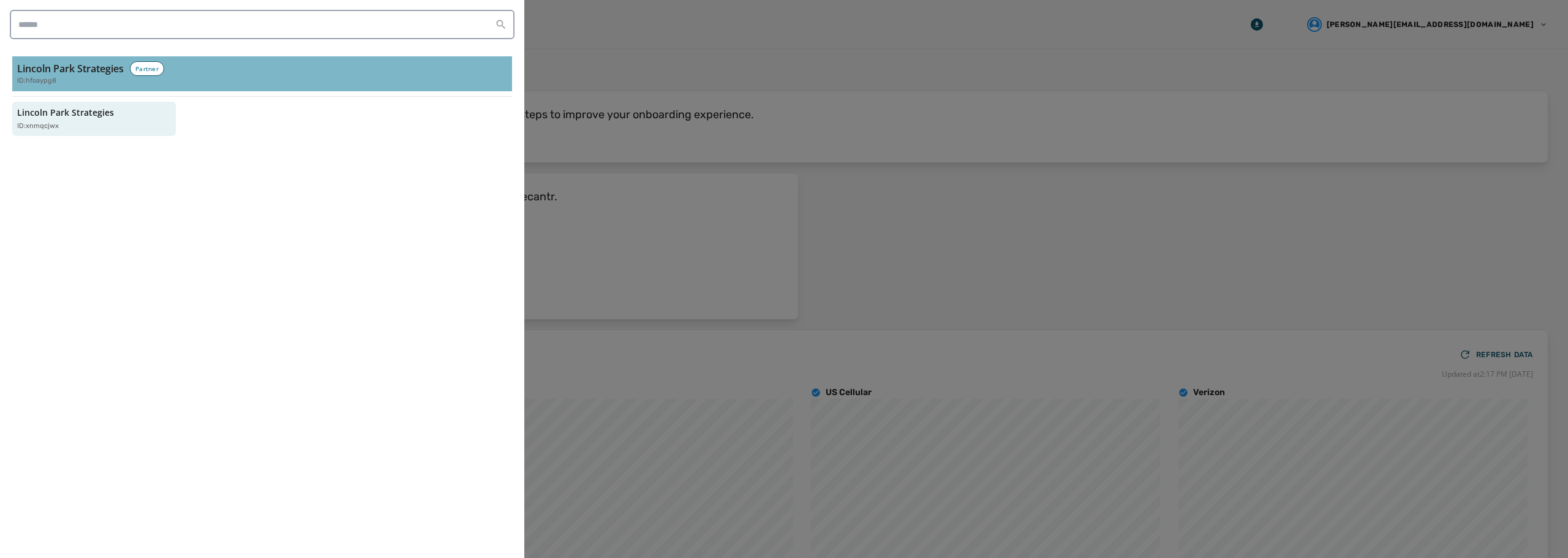
click at [61, 63] on h3 "Lincoln Park Strategies" at bounding box center [71, 68] width 107 height 14
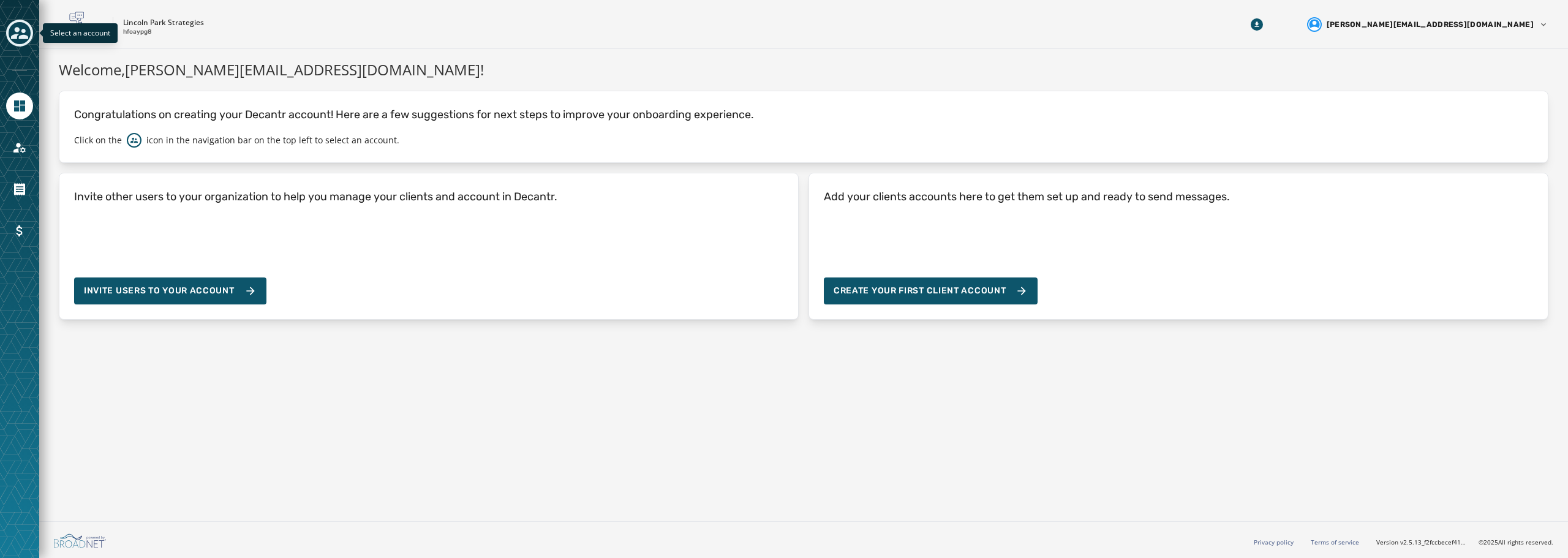
click at [23, 31] on icon "Toggle account select drawer" at bounding box center [19, 32] width 17 height 12
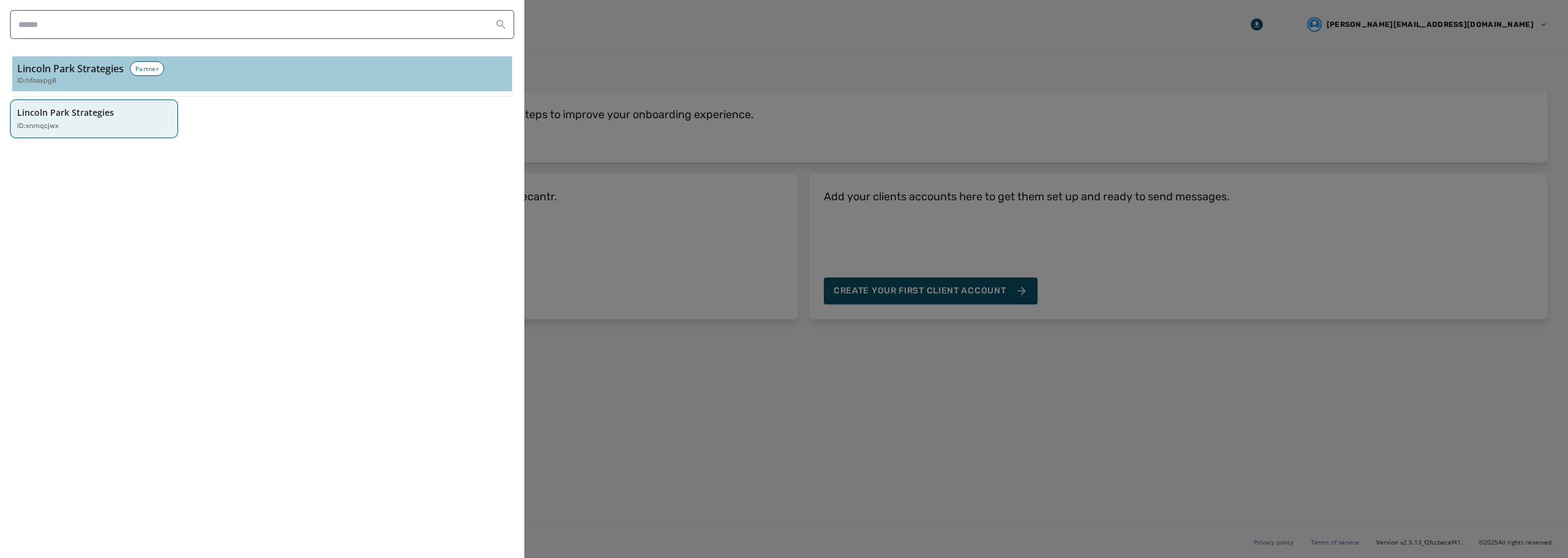
click at [61, 111] on p "Lincoln Park Strategies" at bounding box center [66, 112] width 97 height 12
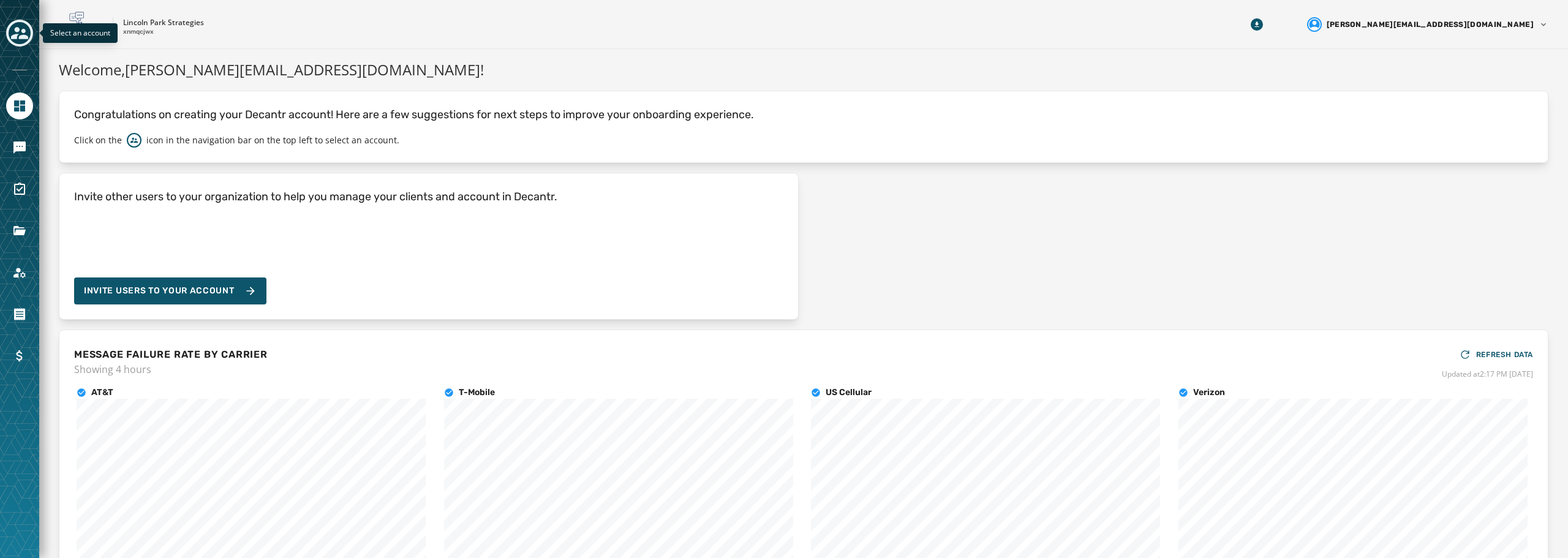
click at [24, 38] on icon "Toggle account select drawer" at bounding box center [19, 32] width 17 height 12
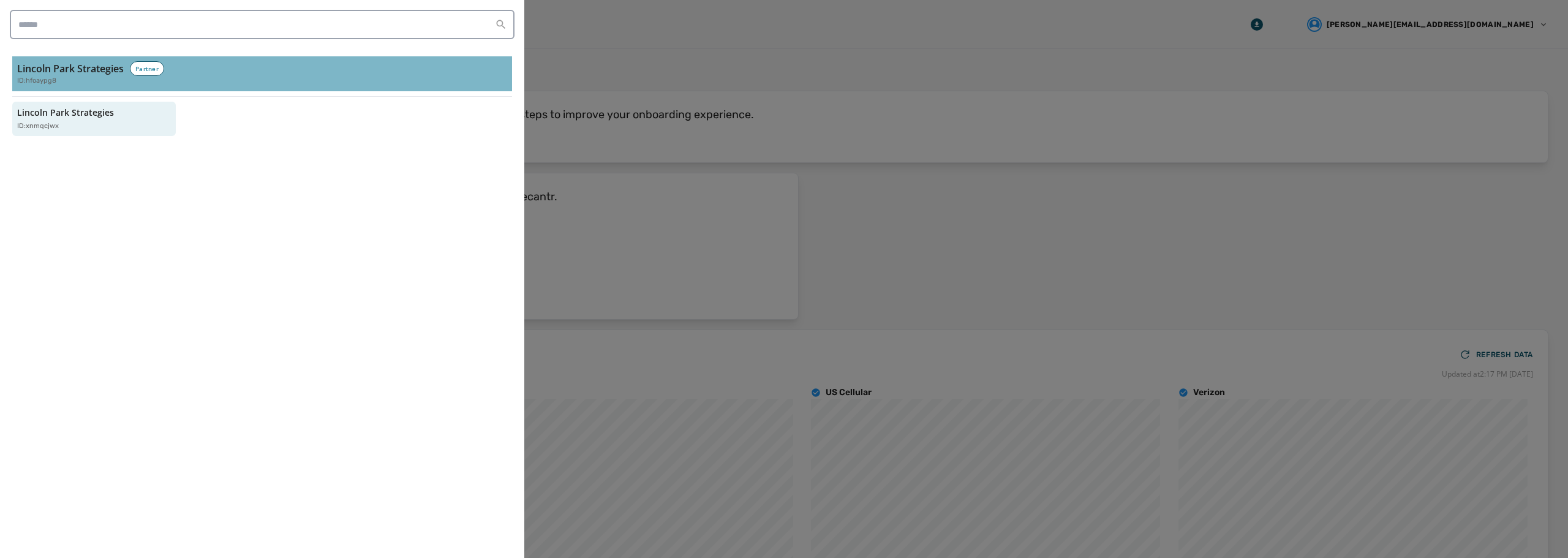
click at [79, 73] on h3 "Lincoln Park Strategies" at bounding box center [71, 68] width 107 height 14
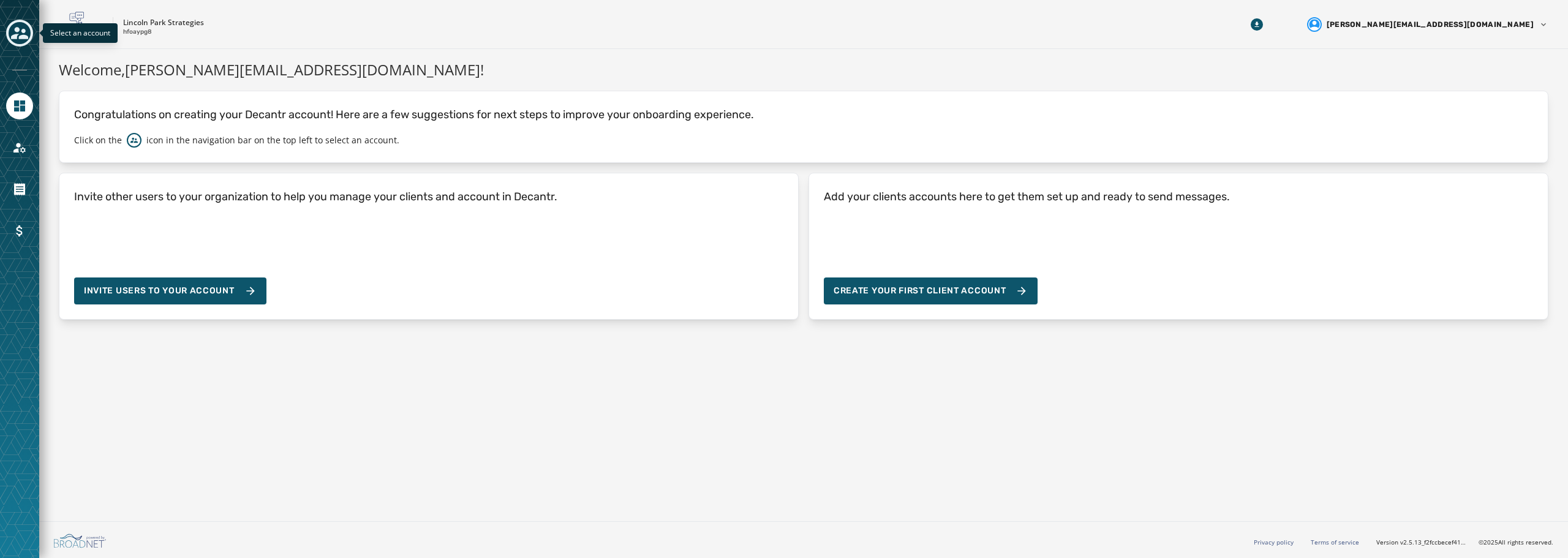
click at [27, 29] on icon "Toggle account select drawer" at bounding box center [19, 33] width 17 height 17
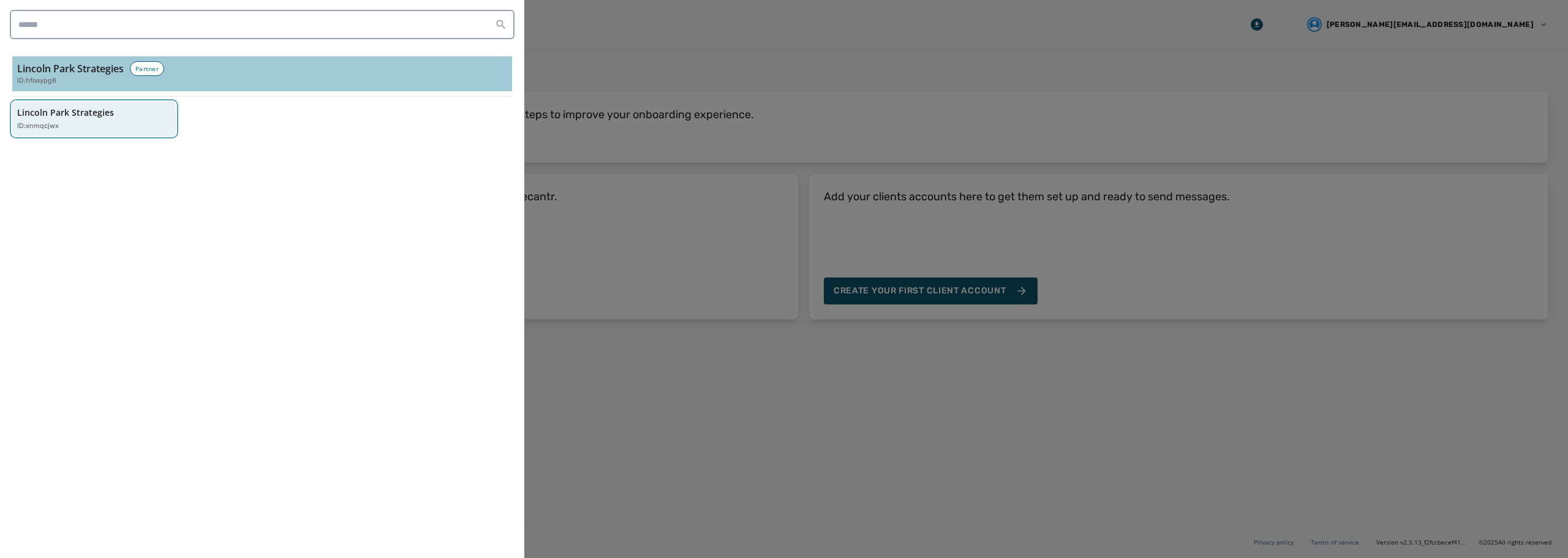
click at [61, 110] on p "Lincoln Park Strategies" at bounding box center [66, 112] width 97 height 12
